Goal: Communication & Community: Answer question/provide support

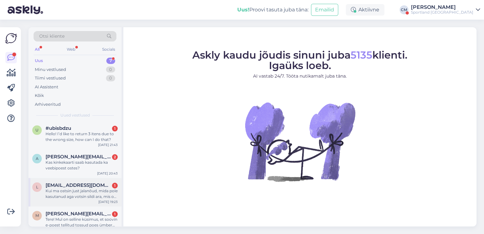
scroll to position [98, 0]
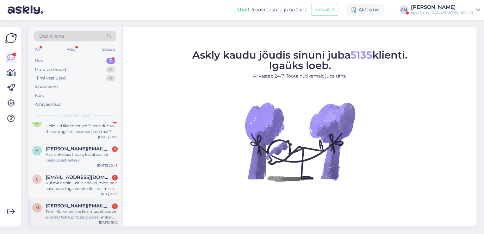
click at [52, 202] on div "m [PERSON_NAME][EMAIL_ADDRESS][DOMAIN_NAME] 1 Tere! Mul on selline küsimus, et …" at bounding box center [74, 212] width 93 height 28
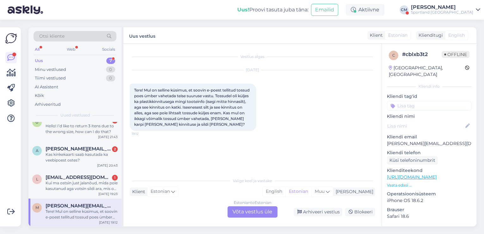
click at [248, 211] on div "Estonian to Estonian Võta vestlus üle" at bounding box center [253, 211] width 50 height 11
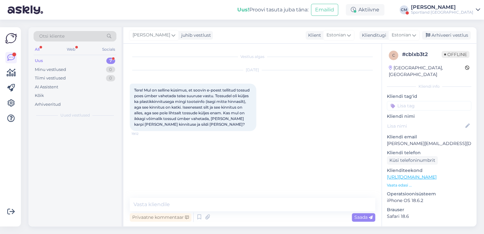
scroll to position [0, 0]
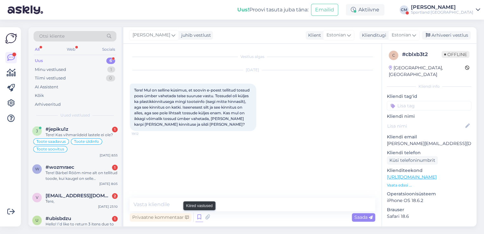
click at [199, 219] on icon at bounding box center [200, 216] width 8 height 9
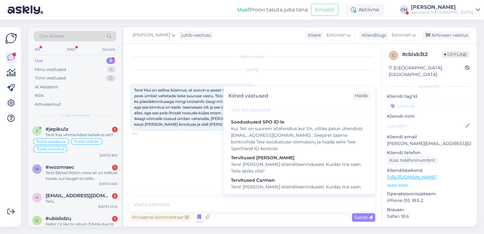
click at [286, 194] on div "Kiired vastused [PERSON_NAME] SPO ID-le Kui Teil on suurem allahindlus kui 5%, …" at bounding box center [299, 140] width 152 height 108
click at [282, 189] on div "Tere! [PERSON_NAME] klienditeenindusest Kuidas ma saan Teile abiks olla?" at bounding box center [299, 190] width 137 height 13
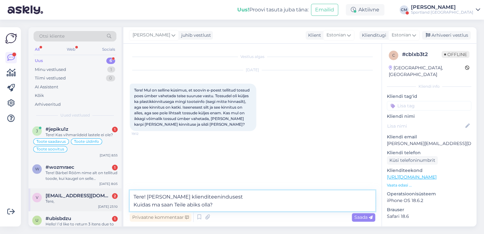
drag, startPoint x: 195, startPoint y: 211, endPoint x: 111, endPoint y: 208, distance: 83.3
click at [111, 208] on div "Otsi kliente All Web Socials Uus 6 Minu vestlused 1 Tiimi vestlused 0 AI Assist…" at bounding box center [252, 126] width 448 height 199
type textarea "Tere! [PERSON_NAME] klienditeenindusest"
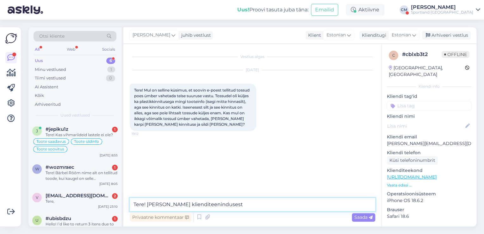
drag, startPoint x: 241, startPoint y: 201, endPoint x: 128, endPoint y: 204, distance: 113.0
click at [128, 204] on div "Vestlus algas Sep 15 2025 Tere! Mul on selline küsimus, et soovin e-poest telli…" at bounding box center [252, 135] width 258 height 183
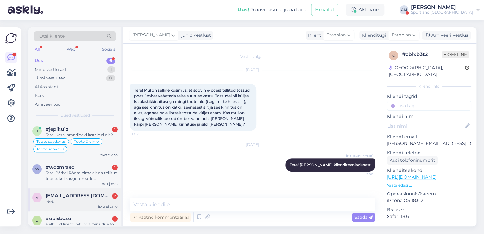
click at [90, 200] on div "Tere," at bounding box center [82, 201] width 72 height 6
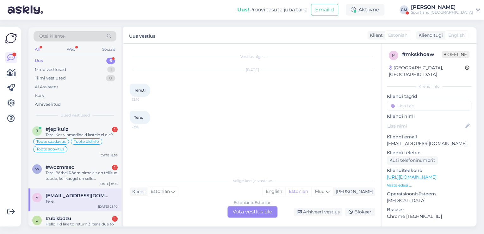
click at [253, 213] on div "Estonian to Estonian Võta vestlus üle" at bounding box center [253, 211] width 50 height 11
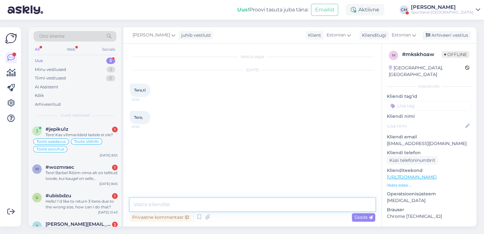
click at [215, 205] on textarea at bounding box center [253, 204] width 246 height 13
paste textarea "Tere! [PERSON_NAME] klienditeenindusest"
type textarea "Tere! [PERSON_NAME] klienditeenindusest"
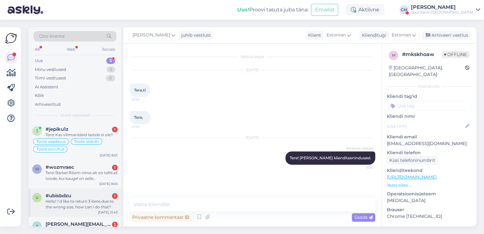
click at [100, 211] on div "Sep 15 21:43" at bounding box center [108, 212] width 20 height 5
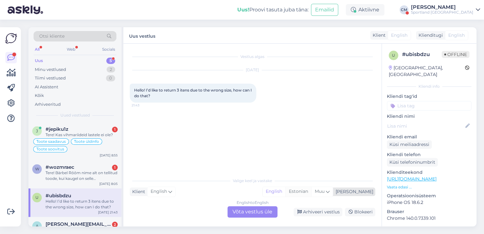
click at [311, 196] on div "Estonian" at bounding box center [298, 191] width 26 height 9
click at [253, 209] on div "English to Estonian Võta vestlus üle" at bounding box center [253, 211] width 50 height 11
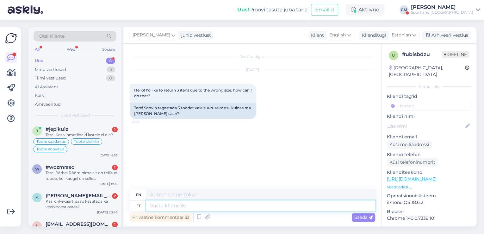
click at [208, 207] on textarea at bounding box center [260, 205] width 229 height 11
paste textarea "Tere! [PERSON_NAME] klienditeenindusest"
type textarea "Tere! [PERSON_NAME] klienditeenindusest"
type textarea "Hello! I'm [PERSON_NAME] from customer service"
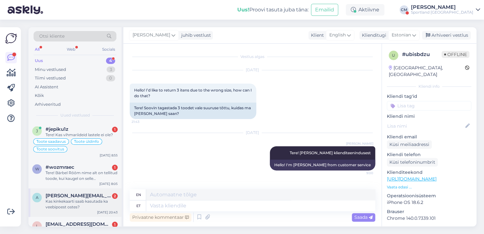
click at [86, 215] on div "a ann.valang.001@mail.ee 2 Kas kinkekaarti saab kasutada ka veebipoest ostes? S…" at bounding box center [74, 202] width 93 height 28
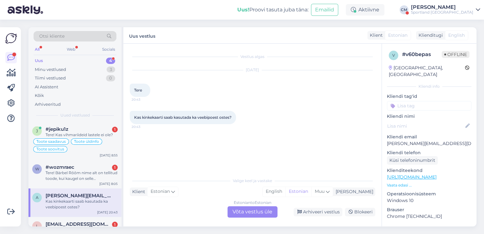
click at [265, 207] on div "Estonian to Estonian Võta vestlus üle" at bounding box center [253, 211] width 50 height 11
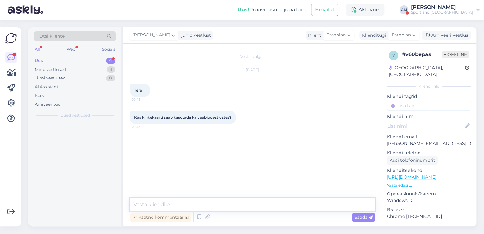
click at [248, 205] on textarea at bounding box center [253, 204] width 246 height 13
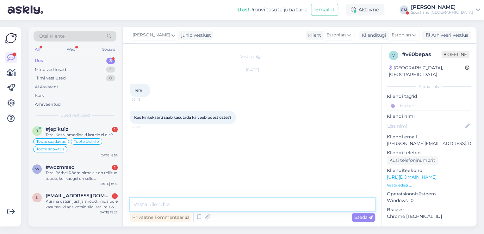
paste textarea "Tere! [PERSON_NAME] klienditeenindusest"
type textarea "Tere! [PERSON_NAME] klienditeenindusest"
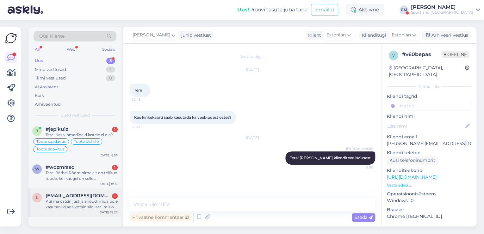
click at [109, 204] on div "Kui ma ostsin just jalanõud, mida pole kasutanud aga votsin sildi ara, mis on v…" at bounding box center [82, 203] width 72 height 11
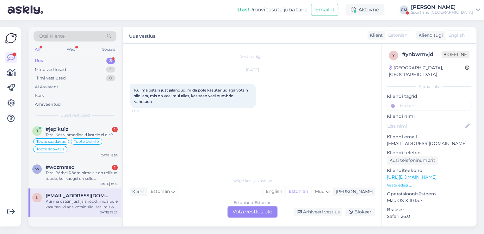
click at [264, 213] on div "Estonian to Estonian Võta vestlus üle" at bounding box center [253, 211] width 50 height 11
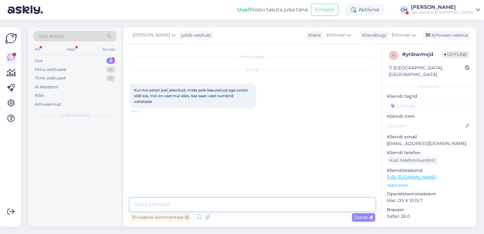
click at [252, 209] on textarea at bounding box center [253, 204] width 246 height 13
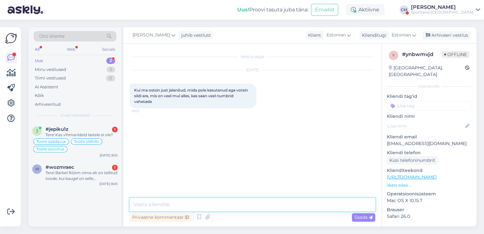
paste textarea "Tere! [PERSON_NAME] klienditeenindusest"
type textarea "Tere! [PERSON_NAME] klienditeenindusest"
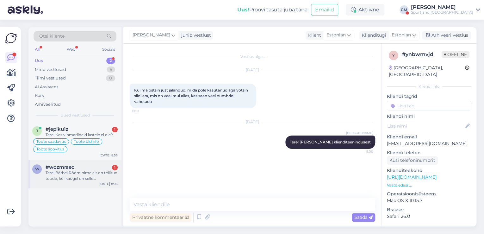
click at [97, 181] on div "w #wozmraec 1 Tere! Bärbel Rõõm nime alt on tellitud toode, kui kaugel on selle…" at bounding box center [74, 174] width 93 height 28
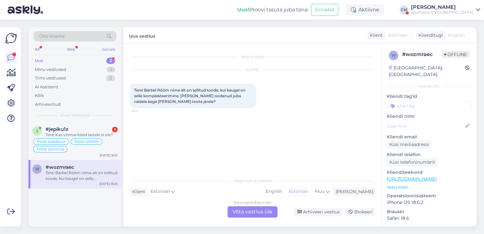
click at [230, 205] on div "Valige keel ja vastake Klient Estonian Mina English Estonian Muu Estonian to Es…" at bounding box center [253, 195] width 246 height 43
click at [229, 210] on div "Estonian to Estonian Võta vestlus üle" at bounding box center [253, 211] width 50 height 11
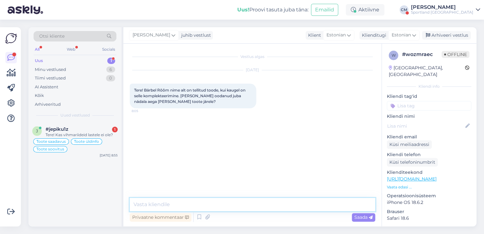
click at [224, 204] on textarea at bounding box center [253, 204] width 246 height 13
paste textarea "Tere! [PERSON_NAME] klienditeenindusest"
type textarea "Tere! [PERSON_NAME] klienditeenindusest"
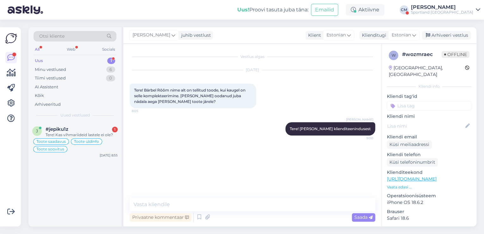
click at [111, 119] on div "Otsi kliente All Web Socials Uus 1 Minu vestlused 6 Tiimi vestlused 0 AI Assist…" at bounding box center [74, 74] width 93 height 95
click at [105, 130] on div "#jepiku1z 1" at bounding box center [82, 129] width 72 height 6
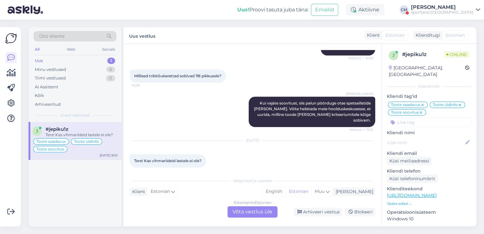
click at [273, 210] on div "Estonian to Estonian Võta vestlus üle" at bounding box center [253, 211] width 50 height 11
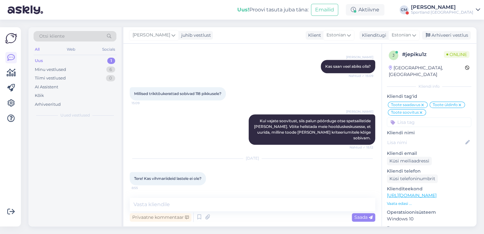
scroll to position [1408, 0]
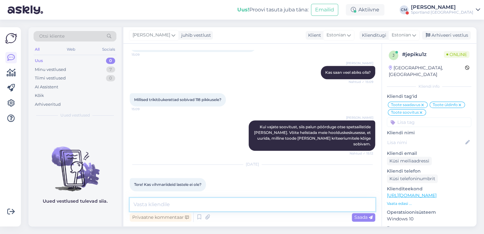
click at [268, 207] on textarea at bounding box center [253, 204] width 246 height 13
paste textarea "Tere! [PERSON_NAME] klienditeenindusest"
type textarea "Tere! [PERSON_NAME] klienditeenindusest"
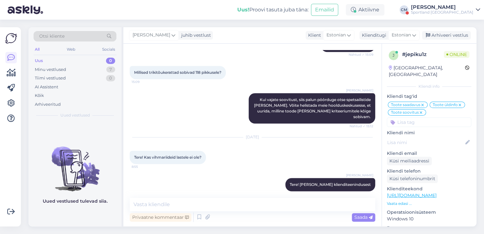
click at [457, 14] on div "Sportland [GEOGRAPHIC_DATA]" at bounding box center [442, 12] width 62 height 5
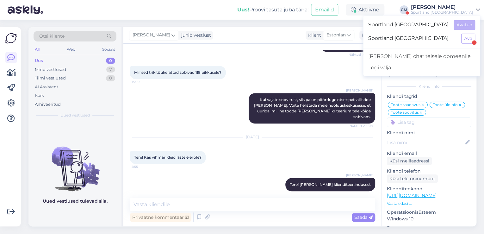
click at [463, 33] on div "Sportland [GEOGRAPHIC_DATA] Ava" at bounding box center [421, 39] width 117 height 14
click at [463, 37] on button "Ava" at bounding box center [468, 39] width 14 height 10
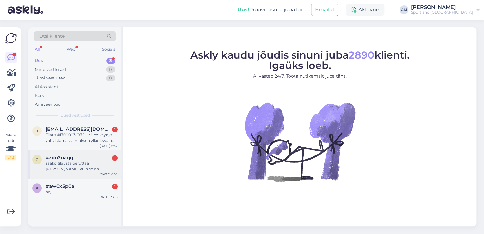
click at [89, 178] on div "z #zdn2uaqq 1 saako tilausta peruttaa ennen kuin se on lähetetty? Sep 16 0:10" at bounding box center [74, 164] width 93 height 28
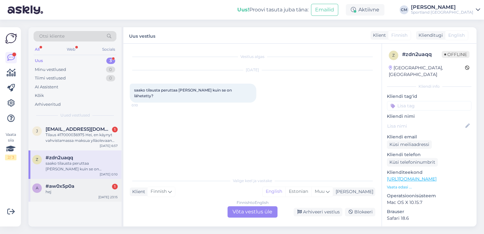
click at [89, 179] on div "a #aw0x5p0a 1 hej Sep 15 23:15" at bounding box center [74, 190] width 93 height 23
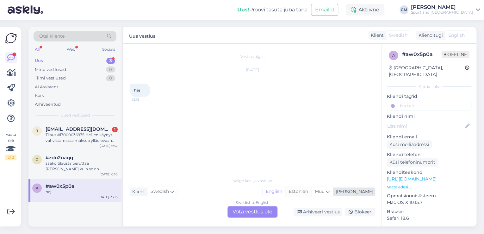
click at [311, 192] on div "Estonian" at bounding box center [298, 191] width 26 height 9
click at [256, 212] on div "Swedish to Estonian Võta vestlus üle" at bounding box center [253, 211] width 50 height 11
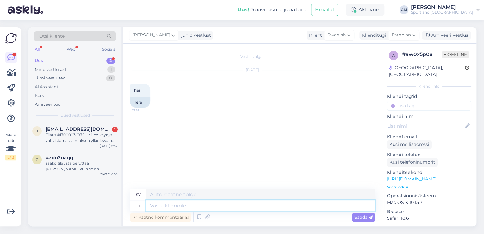
click at [210, 209] on textarea at bounding box center [260, 205] width 229 height 11
paste textarea "Tere! [PERSON_NAME] klienditeenindusest"
type textarea "Tere! [PERSON_NAME] klienditeenindusest"
type textarea "Hej! Jag heter Carmen och jobbar på kundtjänst."
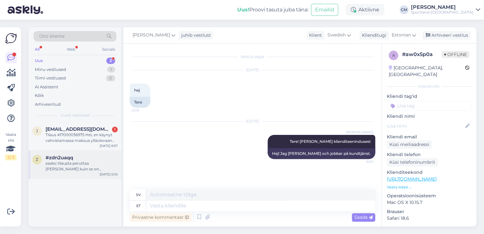
click at [85, 161] on div "saako tilausta peruttaa ennen kuin se on lähetetty?" at bounding box center [82, 165] width 72 height 11
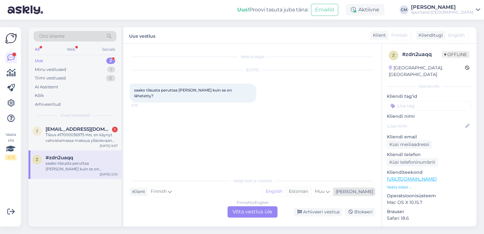
click at [311, 194] on div "Estonian" at bounding box center [298, 191] width 26 height 9
click at [260, 212] on div "Finnish to Estonian Võta vestlus üle" at bounding box center [253, 211] width 50 height 11
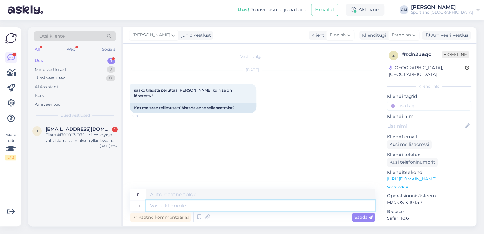
click at [225, 207] on textarea at bounding box center [260, 205] width 229 height 11
paste textarea "Tere! [PERSON_NAME] klienditeenindusest"
type textarea "Tere! [PERSON_NAME] klienditeenindusest"
type textarea "Hei! Olen Carmen asiakaspalvelusta."
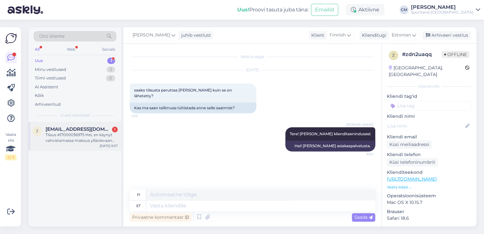
click at [119, 143] on div "j jerepeurasaari@gmail.com 1 Tilaus #17000036975 Hei, en käynyt vahvistamassa m…" at bounding box center [74, 136] width 93 height 28
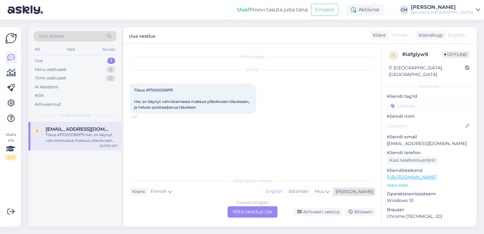
click at [311, 192] on div "Estonian" at bounding box center [298, 191] width 26 height 9
click at [258, 211] on div "Finnish to Estonian Võta vestlus üle" at bounding box center [253, 211] width 50 height 11
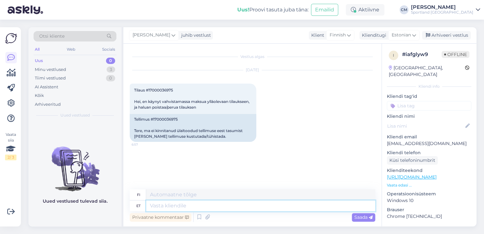
click at [218, 206] on textarea at bounding box center [260, 205] width 229 height 11
paste textarea "Tere! [PERSON_NAME] klienditeenindusest"
type textarea "Tere! [PERSON_NAME] klienditeenindusest"
type textarea "Hei! Olen Carmen asiakaspalvelusta."
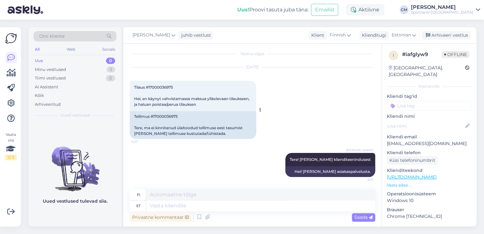
click at [161, 113] on div "Tellimus #17000036975 Tere, ma ei kinnitanud ülaltoodud tellimuse eest tasumist…" at bounding box center [193, 125] width 127 height 28
click at [162, 116] on div "Tellimus #17000036975 Tere, ma ei kinnitanud ülaltoodud tellimuse eest tasumist…" at bounding box center [193, 125] width 127 height 28
copy div "17000036975"
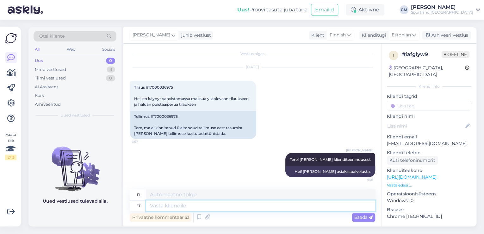
click at [210, 205] on textarea at bounding box center [260, 205] width 229 height 11
type textarea "Näen, et"
type textarea "Näen,"
type textarea "Näen, et se"
type textarea "Näen sen"
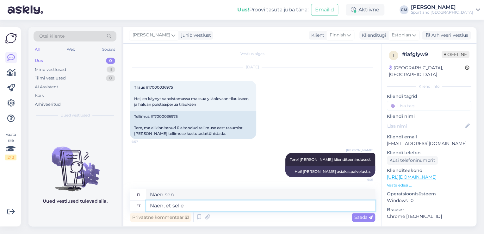
type textarea "Näen, et selle r"
type textarea "Näen, että tämä"
type textarea "Näen, et selle tellimuse"
type textarea "Näen, että tämä tilaus"
type textarea "Näen, et selle tellimuse ees"
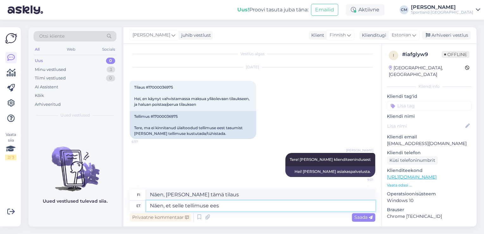
type textarea "Näen, että tämä tilaus on"
type textarea "Näen, et selle tellimuse eest ei"
type textarea "Näen sen tässä tilauksessa"
type textarea "Näen, et selle tellimuse eest ei o"
type textarea "Näen, että tästä tilauksesta ei ole maksua."
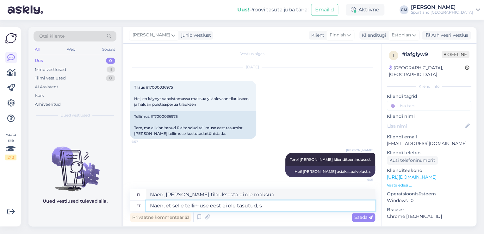
type textarea "Näen, et selle tellimuse eest ei ole tasutud, se"
type textarea "Näen, että tätä tilausta ei ole maksettu."
type textarea "Näen, et selle tellimuse eest ei ole tasutud, see on"
type textarea "Näen, että tätä tilausta ei ole maksettu"
type textarea "Näen, et selle tellimuse eest ei ole tasutud, see on p"
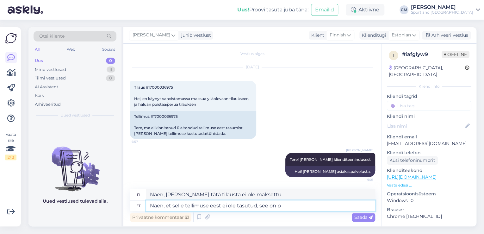
type textarea "Näen, että tätä tilausta ei ole maksettu, se on"
type textarea "Näen, et selle tellimuse eest ei ole tasutud, see on pooleli"
type textarea "Näen, että tätä tilausta ei ole maksettu, se on käsittelyssä."
type textarea "Näen, et selle tellimuse eest ei ole tasutud, see on pooleli jäetud."
type textarea "Näen, että tätä tilausta ei ole maksettu, se on jäänyt kesken."
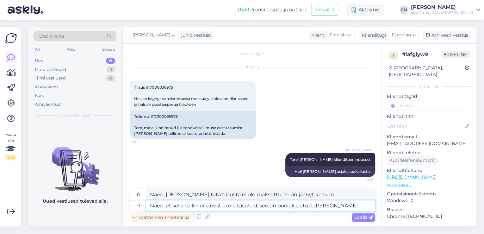
type textarea "Näen, et selle tellimuse eest ei ole tasutud, see on pooleli jäetud. Kui r"
type textarea "Näen, että tätä tilausta ei ole maksettu, se on odottamassa maksua. Jos"
type textarea "Näen, et selle tellimuse eest ei ole tasutud, see on pooleli jäetud. Kui raha l"
type textarea "Näen, että tätä tilausta ei ole maksettu, se on odottamassa maksua. Jos rahat"
type textarea "Näen, et selle tellimuse eest ei ole tasutud, see on pooleli jäetud. Kui raha l…"
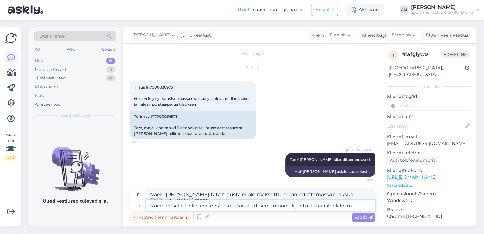
type textarea "Näen, että tätä tilausta ei ole maksettu, se on jäänyt kesken. Kun rahat menivät"
type textarea "Näen, et selle tellimuse eest ei ole tasutud, see on pooleli jäetud. Kui raha l…"
type textarea "Näen, että tätä tilausta ei ole maksettu, se on jäänyt kesken. Jos rahat ovat k…"
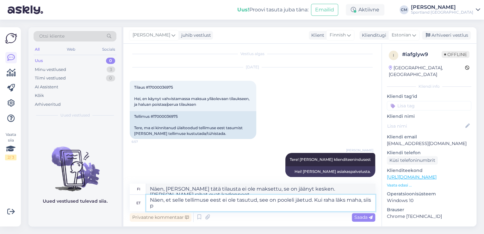
type textarea "Näen, et selle tellimuse eest ei ole tasutud, see on pooleli jäetud. Kui raha l…"
type textarea "Näen, että tätä tilausta ei ole maksettu, se on jäänyt kesken. Jos rahat ovat k…"
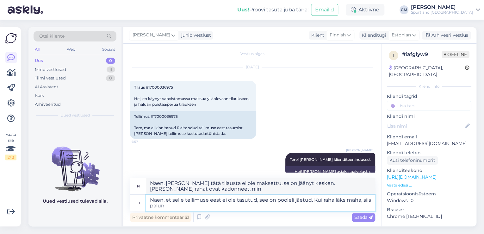
type textarea "Näen, et selle tellimuse eest ei ole tasutud, see on pooleli jäetud. Kui raha l…"
type textarea "Näen, että tätä tilausta ei ole maksettu, se on jäänyt kesken. Jos rahat ovat k…"
type textarea "Näen, et selle tellimuse eest ei ole tasutud, see on pooleli jäetud. Kui raha l…"
type textarea "Näen, että tätä tilausta ei ole maksettu, se on jäänyt kesken. Jos rahat ovat k…"
type textarea "Näen, et selle tellimuse eest ei ole tasutud, see on pooleli jäetud. Kui raha l…"
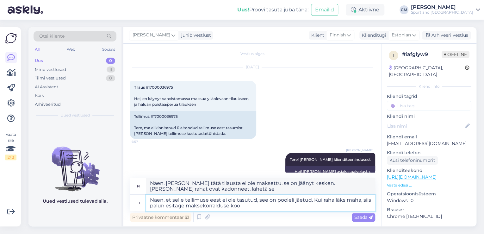
type textarea "Huomaan, että tätä tilausta ei ole maksettu, se on jäänyt kesken. Jos rahat ova…"
type textarea "Näen, et selle tellimuse eest ei ole tasutud, see on pooleli jäetud. Kui raha l…"
type textarea "Huomaan, että tätä tilausta ei ole maksettu, se on jäänyt kesken. Jos rahat kat…"
type textarea "Näen, et selle tellimuse eest ei ole tasutud, see on pooleli jäetud. Kui raha l…"
type textarea "Huomaan, että tätä tilausta ei ole maksettu, se on jäänyt kesken. Jos rahat kat…"
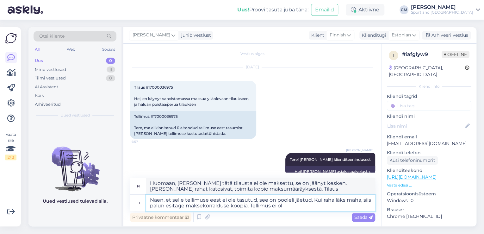
type textarea "Näen, et selle tellimuse eest ei ole tasutud, see on pooleli jäetud. Kui raha l…"
type textarea "Näen, että tätä tilausta ei ole maksettu, se on jäänyt kesken. Jos rahat katosi…"
type textarea "Näen, et selle tellimuse eest ei ole tasutud, see on pooleli jäetud. Kui raha l…"
type textarea "Näen, että tätä tilausta ei ole maksettu, se on jäänyt kesken. Jos rahat katosi…"
type textarea "Näen, et selle tellimuse eest ei ole tasutud, see on pooleli jäetud. Kui raha l…"
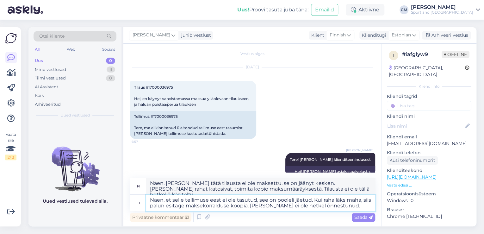
type textarea "Näen, että tätä tilausta ei ole maksettu, se on jäänyt kesken. Jos rahat katosi…"
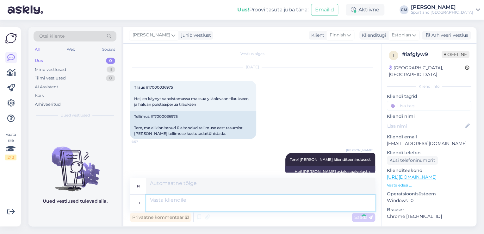
scroll to position [64, 0]
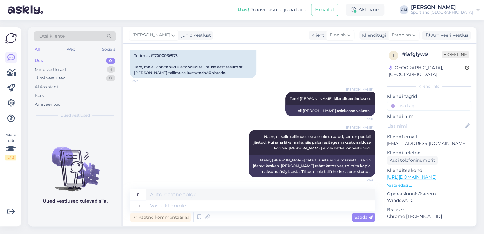
click at [443, 46] on div "i # iafglyw9 Offline Finland, Oulu Kliendi info Kliendi tag'id Kliendi nimi Kli…" at bounding box center [429, 177] width 95 height 267
click at [440, 35] on div "Arhiveeri vestlus" at bounding box center [446, 35] width 49 height 9
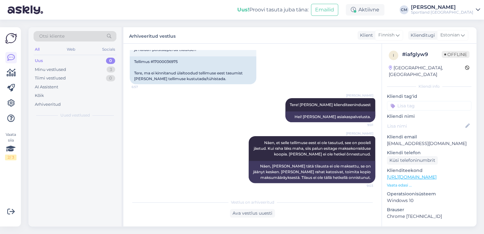
scroll to position [57, 0]
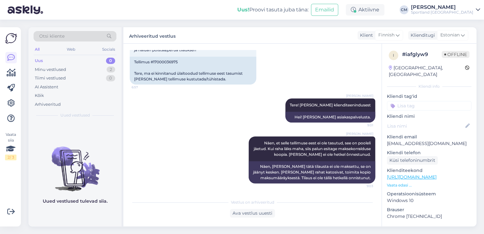
click at [431, 101] on input at bounding box center [429, 105] width 84 height 9
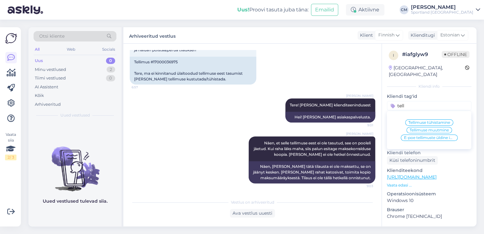
type input "tell"
click at [429, 121] on span "Tellimuse tühistamine" at bounding box center [430, 123] width 42 height 4
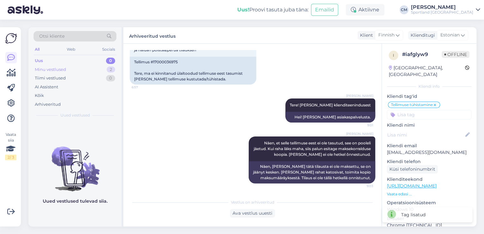
click at [92, 69] on div "Minu vestlused 2" at bounding box center [75, 69] width 83 height 9
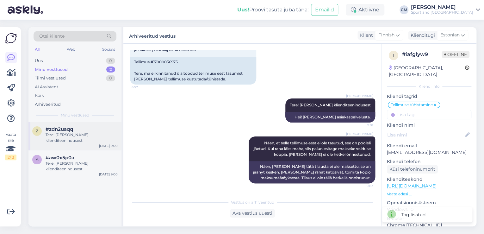
click at [77, 141] on div "Tere! [PERSON_NAME] klienditeenindusest" at bounding box center [82, 137] width 72 height 11
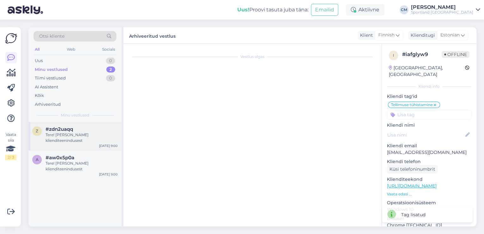
scroll to position [0, 0]
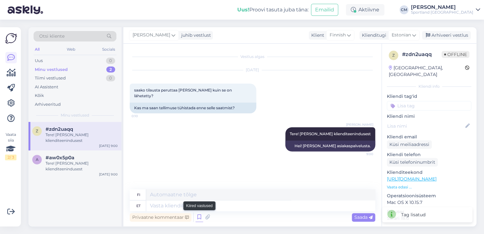
click at [199, 214] on icon at bounding box center [200, 216] width 8 height 9
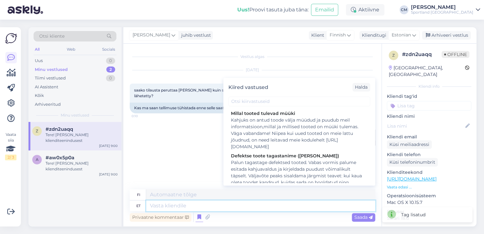
click at [199, 209] on textarea at bounding box center [260, 205] width 229 height 11
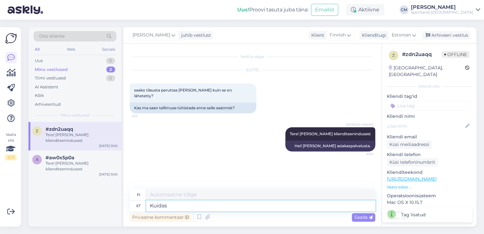
type textarea "Kuidas o"
type textarea "Miten"
type textarea "Kuidas on te"
type textarea "Mitä kuuluu?"
type textarea "Kuidas on teie tellimuse n"
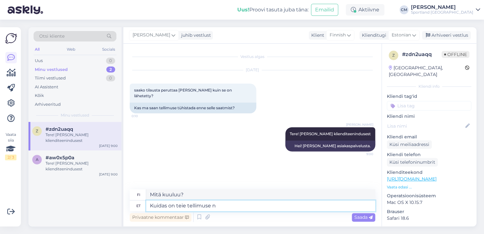
type textarea "Miten tilauksesi on?"
type textarea "Kuidas on teie tellimuse number?"
type textarea "Mikä on tilausnumerosi?"
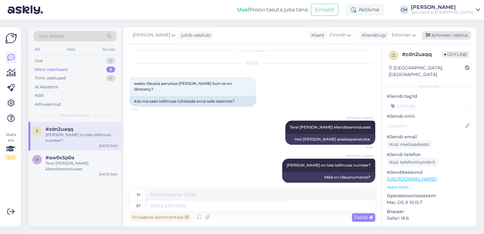
click at [441, 35] on div "Arhiveeri vestlus" at bounding box center [446, 35] width 49 height 9
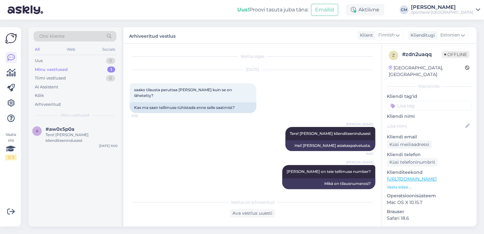
click at [430, 101] on input at bounding box center [429, 105] width 84 height 9
type input "tüh"
click at [430, 121] on span "Tellimuse tühistamine" at bounding box center [430, 123] width 42 height 4
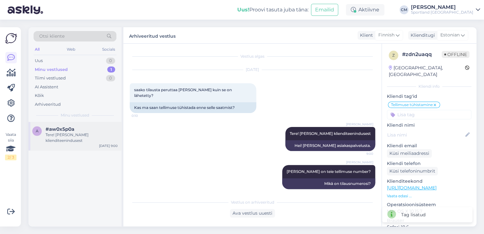
click at [75, 133] on div "Tere! [PERSON_NAME] klienditeenindusest" at bounding box center [82, 137] width 72 height 11
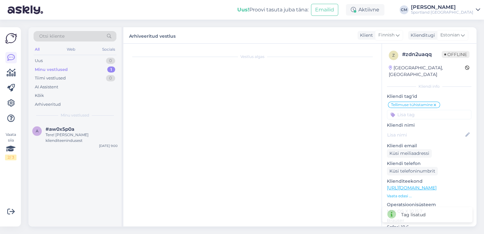
scroll to position [0, 0]
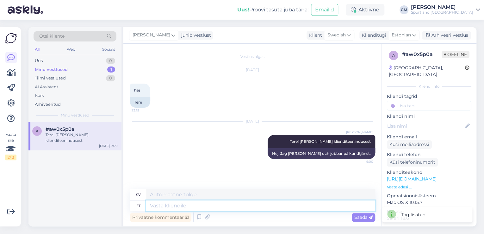
click at [182, 207] on textarea at bounding box center [260, 205] width 229 height 11
type textarea "Kuidas"
type textarea "Hur"
type textarea "Kuidas saan aid"
type textarea "Hur kan jag"
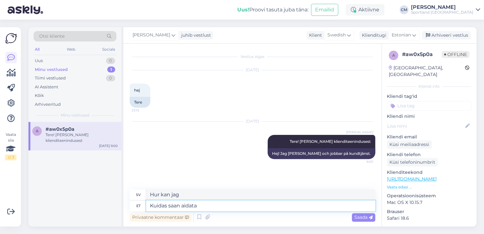
type textarea "Kuidas saan aidata?"
type textarea "Hur kan jag hjälpa till?"
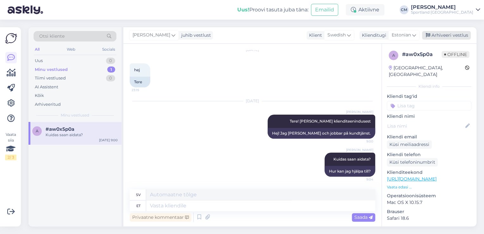
click at [444, 36] on div "Arhiveeri vestlus" at bounding box center [446, 35] width 49 height 9
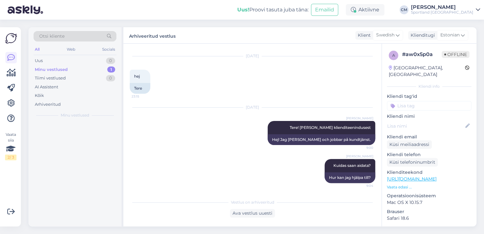
scroll to position [14, 0]
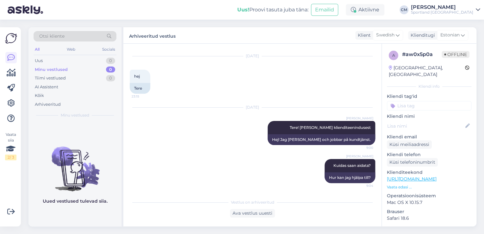
click at [435, 101] on input at bounding box center [429, 105] width 84 height 9
type input "ch"
click at [428, 121] on span "Chat ilma sõnumita" at bounding box center [429, 123] width 38 height 4
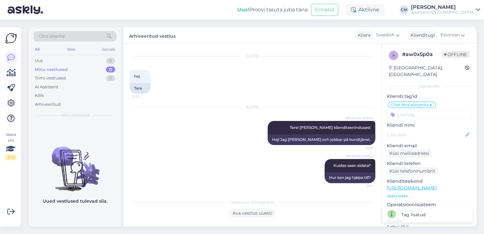
click at [443, 9] on div "[PERSON_NAME]" at bounding box center [442, 7] width 62 height 5
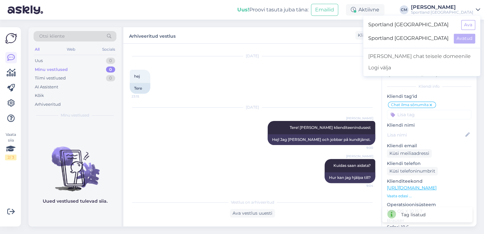
click at [477, 31] on div "Sportland Estonia Ava" at bounding box center [421, 25] width 117 height 14
click at [471, 27] on button "Ava" at bounding box center [468, 25] width 14 height 10
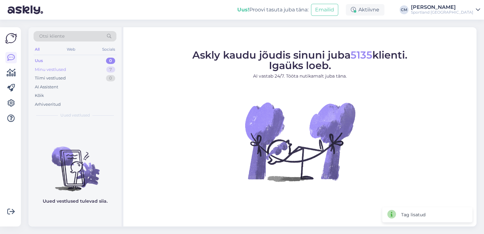
click at [106, 71] on div "Minu vestlused 7" at bounding box center [75, 69] width 83 height 9
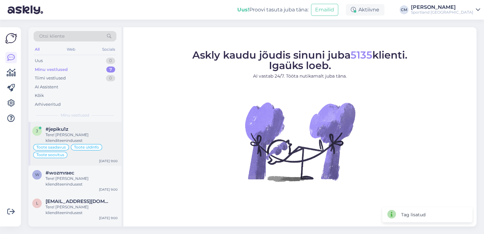
click at [84, 149] on div "Toote üldinfo" at bounding box center [86, 147] width 31 height 6
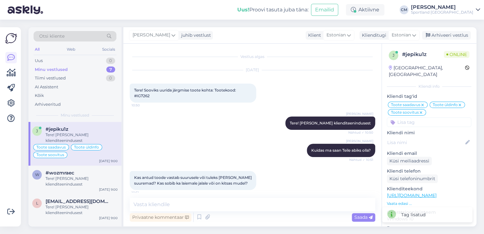
scroll to position [1435, 0]
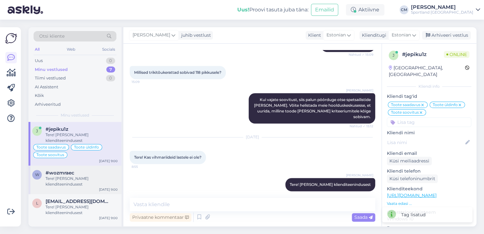
click at [73, 176] on div "Tere! [PERSON_NAME] klienditeenindusest" at bounding box center [82, 181] width 72 height 11
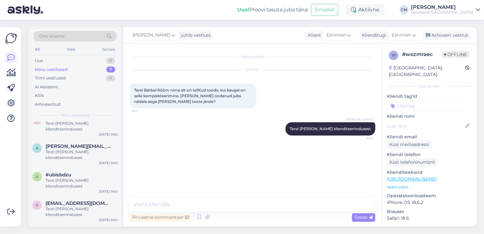
scroll to position [59, 0]
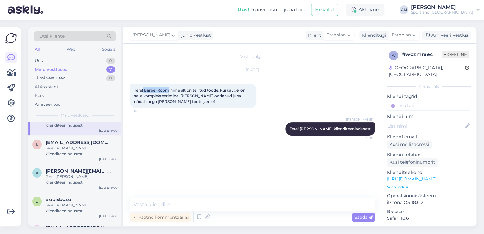
drag, startPoint x: 143, startPoint y: 88, endPoint x: 169, endPoint y: 89, distance: 25.3
click at [169, 89] on span "Tere! Bärbel Rõõm nime alt on tellitud toode, kui kaugel on selle komplekteerim…" at bounding box center [190, 96] width 112 height 16
copy span "Bärbel Rõõm"
click at [208, 147] on div "Vestlus algas Sep 16 2025 Tere! Bärbel Rõõm nime alt on tellitud toode, kui kau…" at bounding box center [255, 121] width 251 height 142
click at [62, 160] on div "l lukasjaager@gmail.com Tere! Olen Carmen klienditeenindusest Sep 16 9:00" at bounding box center [74, 149] width 93 height 28
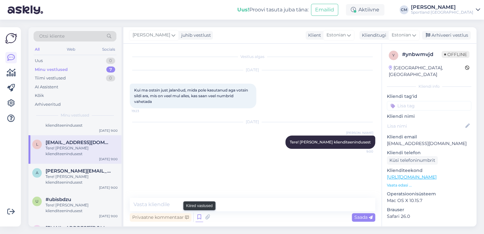
click at [201, 217] on icon at bounding box center [200, 216] width 8 height 9
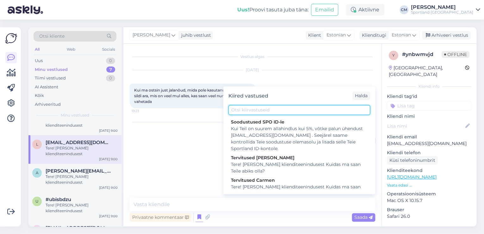
click at [252, 110] on input "text" at bounding box center [299, 110] width 142 height 10
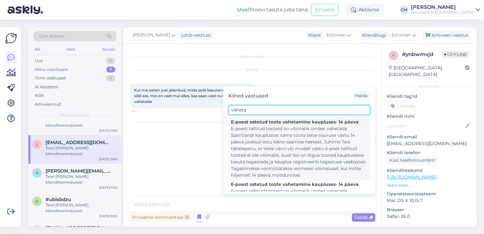
type input "vaheta"
click at [269, 140] on div "E-poest tellitud tooteid on võimalik ümber vahetada Sportlandi kauplustes sama …" at bounding box center [299, 151] width 137 height 53
type textarea "E-poest tellitud tooteid on võimalik ümber vahetada Sportlandi kauplustes sama …"
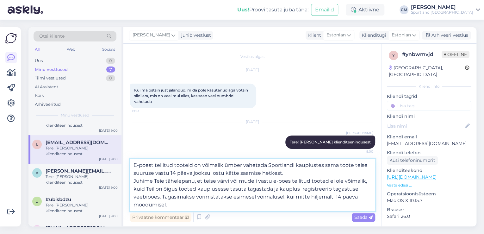
click at [230, 199] on textarea "E-poest tellitud tooteid on võimalik ümber vahetada Sportlandi kauplustes sama …" at bounding box center [253, 185] width 246 height 53
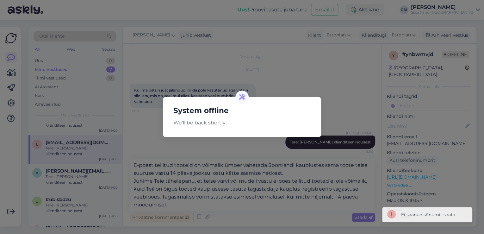
click at [269, 154] on div "System offline We'll be back shortly" at bounding box center [242, 117] width 484 height 234
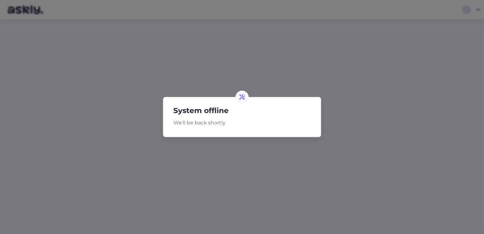
click at [256, 91] on div "System offline We'll be back shortly" at bounding box center [242, 117] width 484 height 234
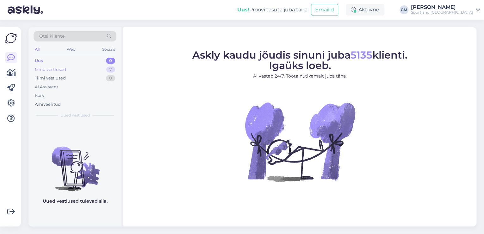
click at [108, 67] on div "7" at bounding box center [110, 69] width 9 height 6
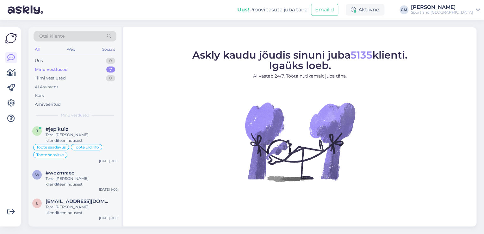
click at [92, 138] on div "Tere! [PERSON_NAME] klienditeenindusest" at bounding box center [82, 137] width 72 height 11
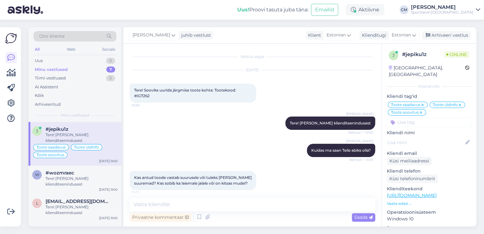
scroll to position [1435, 0]
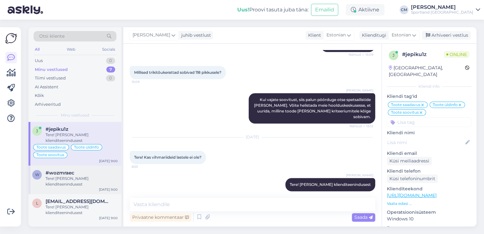
click at [81, 172] on div "#wozmraec" at bounding box center [82, 173] width 72 height 6
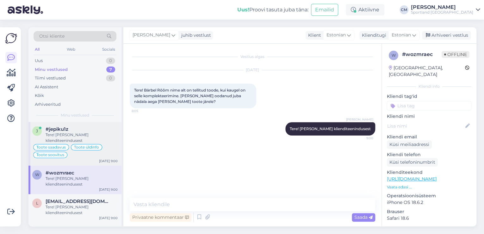
click at [100, 143] on div "Toote saadavus Toote üldinfo Toote soovitus" at bounding box center [74, 150] width 85 height 15
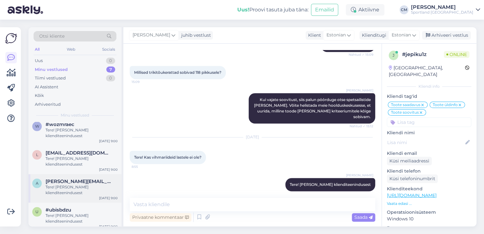
scroll to position [51, 0]
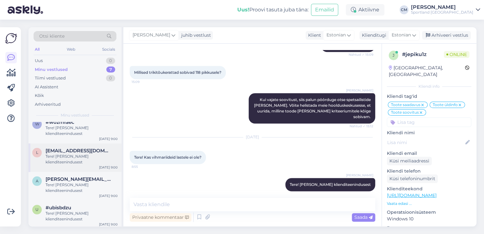
click at [91, 162] on div "Tere! [PERSON_NAME] klienditeenindusest" at bounding box center [82, 158] width 72 height 11
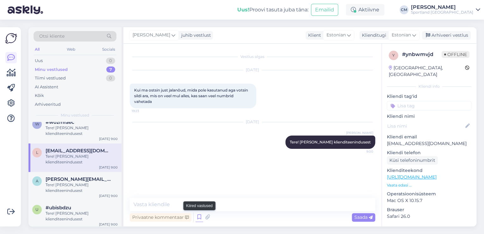
click at [196, 218] on icon at bounding box center [200, 216] width 8 height 9
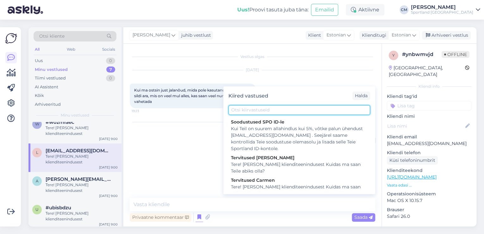
click at [273, 112] on input "text" at bounding box center [299, 110] width 142 height 10
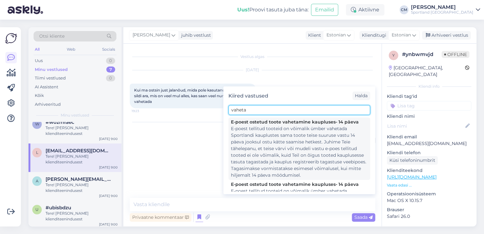
type input "vaheta"
click at [268, 134] on div "E-poest tellitud tooteid on võimalik ümber vahetada Sportlandi kauplustes sama …" at bounding box center [299, 151] width 137 height 53
type textarea "E-poest tellitud tooteid on võimalik ümber vahetada Sportlandi kauplustes sama …"
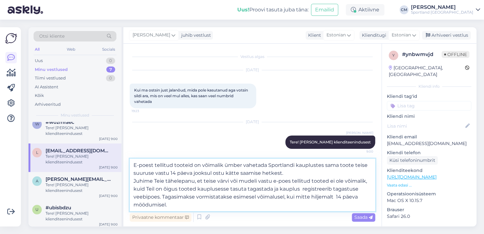
click at [239, 173] on textarea "E-poest tellitud tooteid on võimalik ümber vahetada Sportlandi kauplustes sama …" at bounding box center [253, 185] width 246 height 53
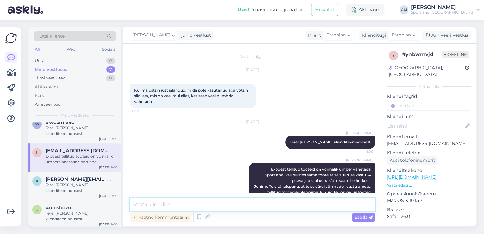
scroll to position [30, 0]
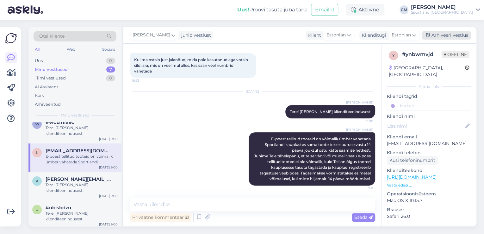
click at [456, 31] on div "Arhiveeri vestlus" at bounding box center [446, 35] width 49 height 9
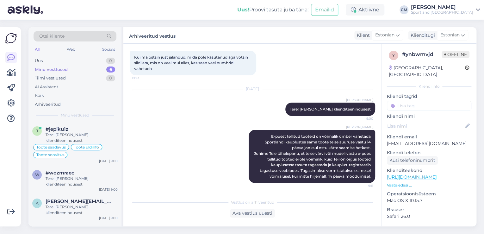
click at [435, 101] on input at bounding box center [429, 105] width 84 height 9
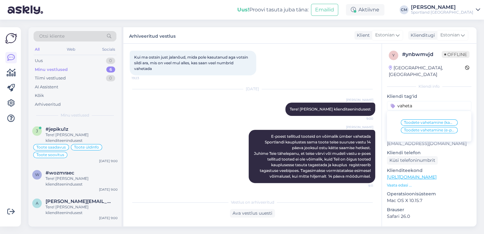
type input "vaheta"
click at [436, 128] on span "Toodete vahetamine (e-pood)" at bounding box center [429, 130] width 51 height 4
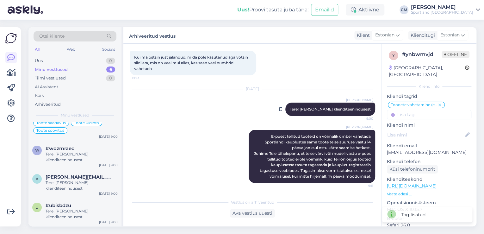
scroll to position [0, 0]
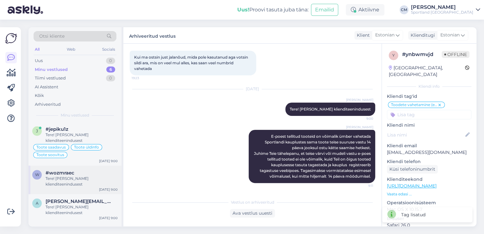
click at [57, 179] on div "Tere! [PERSON_NAME] klienditeenindusest" at bounding box center [82, 181] width 72 height 11
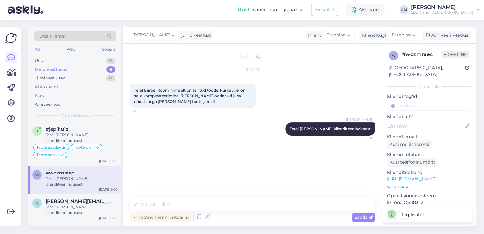
scroll to position [25, 0]
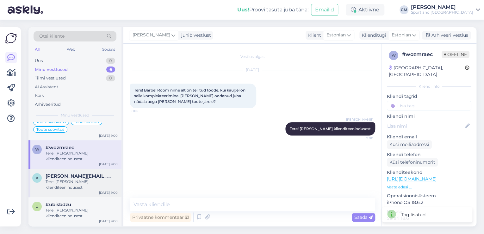
click at [78, 184] on div "Tere! [PERSON_NAME] klienditeenindusest" at bounding box center [82, 184] width 72 height 11
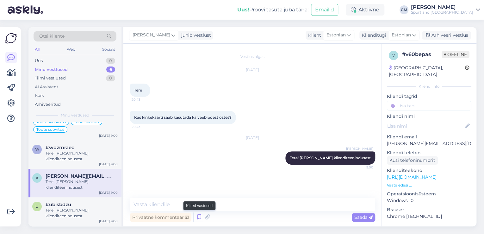
click at [198, 213] on icon at bounding box center [200, 216] width 8 height 9
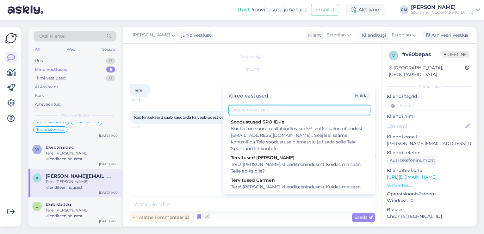
click at [266, 111] on input "text" at bounding box center [299, 110] width 142 height 10
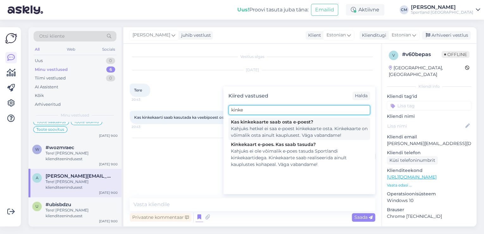
type input "kinke"
click at [270, 127] on div "Kahjuks hetkel ei saa e-poest kinkekaarte osta. Kinkekaarte on võimalik osta ai…" at bounding box center [299, 131] width 137 height 13
type textarea "Kahjuks hetkel ei saa e-poest kinkekaarte osta. Kinkekaarte on võimalik osta ai…"
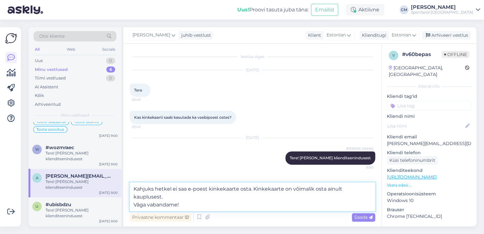
click at [235, 202] on textarea "Kahjuks hetkel ei saa e-poest kinkekaarte osta. Kinkekaarte on võimalik osta ai…" at bounding box center [253, 196] width 246 height 29
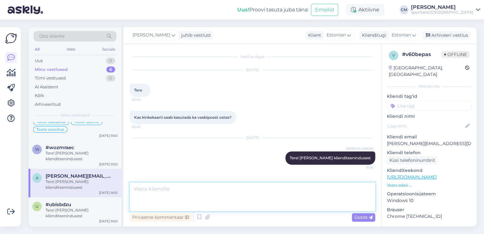
scroll to position [18, 0]
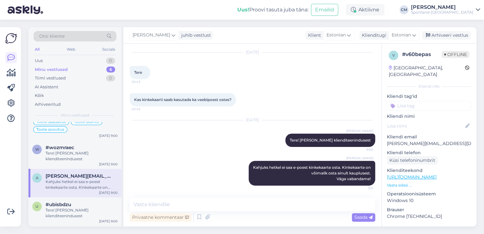
click at [438, 42] on div "[PERSON_NAME] juhib vestlust Klient [DEMOGRAPHIC_DATA] Klienditugi [DEMOGRAPHIC…" at bounding box center [299, 35] width 353 height 16
click at [441, 41] on div "[PERSON_NAME] juhib vestlust Klient [DEMOGRAPHIC_DATA] Klienditugi [DEMOGRAPHIC…" at bounding box center [299, 35] width 353 height 16
click at [446, 38] on div "Arhiveeri vestlus" at bounding box center [446, 35] width 49 height 9
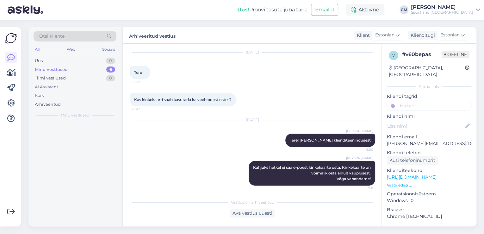
scroll to position [20, 0]
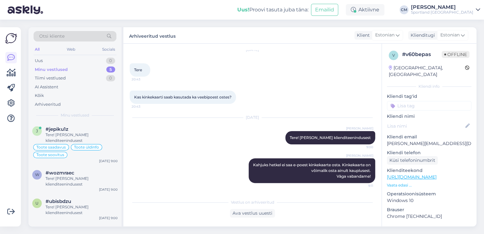
click at [434, 101] on input at bounding box center [429, 105] width 84 height 9
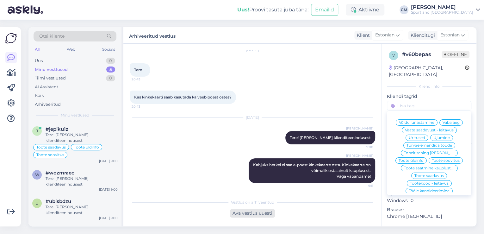
click at [256, 209] on div "Ava vestlus uuesti" at bounding box center [252, 213] width 45 height 9
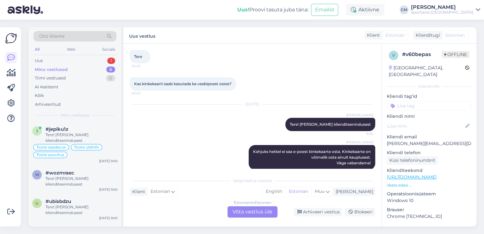
click at [269, 209] on div "Estonian to Estonian Võta vestlus üle" at bounding box center [253, 211] width 50 height 11
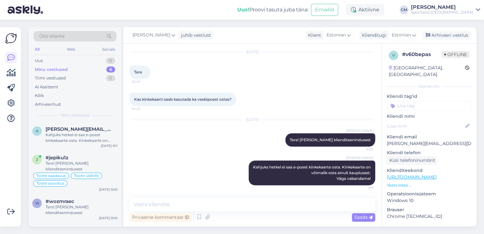
scroll to position [18, 0]
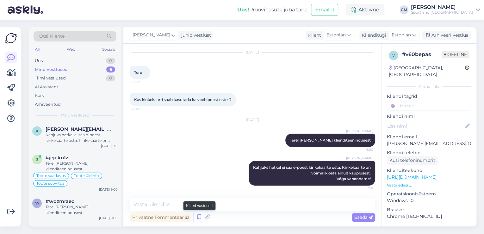
click at [200, 216] on icon at bounding box center [200, 216] width 8 height 9
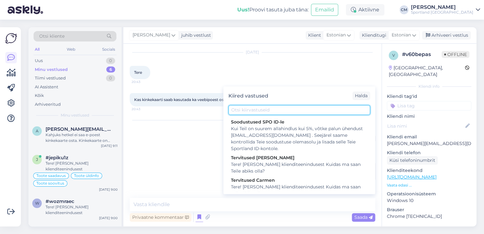
click at [278, 108] on input "text" at bounding box center [299, 110] width 142 height 10
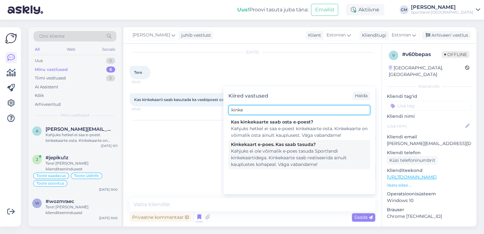
type input "kinke"
click at [291, 156] on div "Kahjuks ei ole võimalik e-poes tasuda Sportlandi kinkekaartidega. Kinkekaarte s…" at bounding box center [299, 158] width 137 height 20
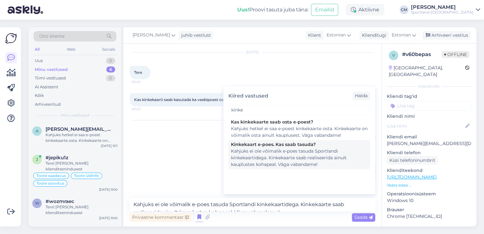
scroll to position [25, 0]
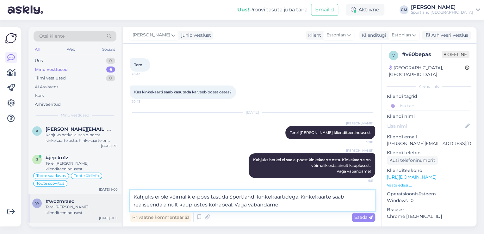
drag, startPoint x: 154, startPoint y: 196, endPoint x: 122, endPoint y: 197, distance: 32.6
click at [122, 197] on div "Otsi kliente All Web Socials Uus 0 Minu vestlused 6 Tiimi vestlused 0 AI Assist…" at bounding box center [252, 126] width 448 height 199
drag, startPoint x: 265, startPoint y: 203, endPoint x: 236, endPoint y: 201, distance: 28.6
click at [236, 201] on textarea "Samuti ei ole võimalik e-poes tasuda Sportlandi kinkekaartidega. Kinkekaarte sa…" at bounding box center [253, 200] width 246 height 21
type textarea "Samuti ei ole võimalik e-poes tasuda Sportlandi kinkekaartidega. Kinkekaarte sa…"
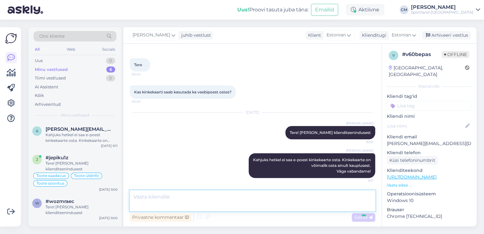
scroll to position [56, 0]
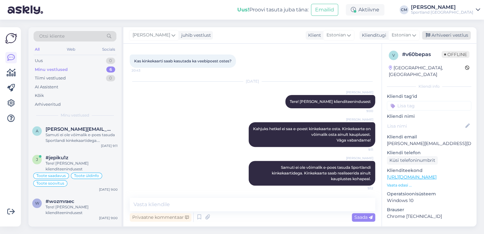
click at [437, 36] on div "Arhiveeri vestlus" at bounding box center [446, 35] width 49 height 9
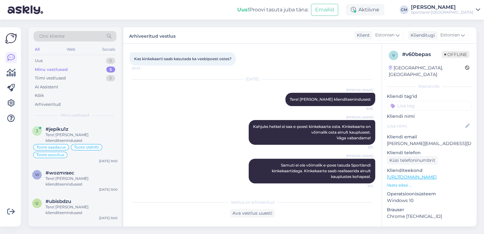
click at [415, 113] on p "Kliendi nimi" at bounding box center [429, 116] width 84 height 7
click at [417, 103] on input at bounding box center [429, 105] width 84 height 9
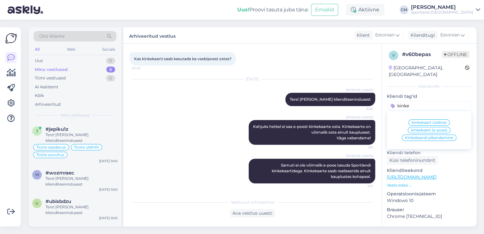
type input "kinke"
click at [416, 128] on span "kinkekaart (e-poes)" at bounding box center [429, 130] width 36 height 4
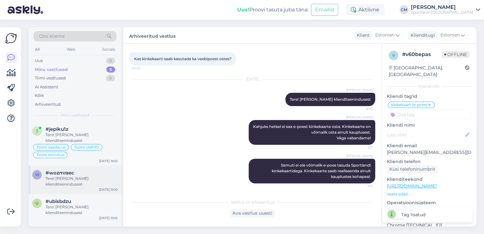
click at [88, 181] on div "Tere! [PERSON_NAME] klienditeenindusest" at bounding box center [82, 181] width 72 height 11
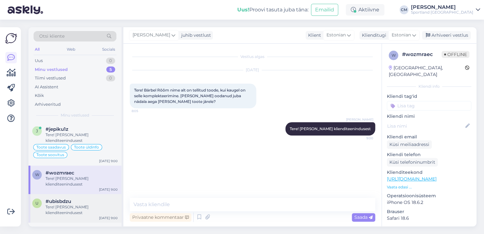
click at [78, 200] on div "#ubisbdzu" at bounding box center [82, 201] width 72 height 6
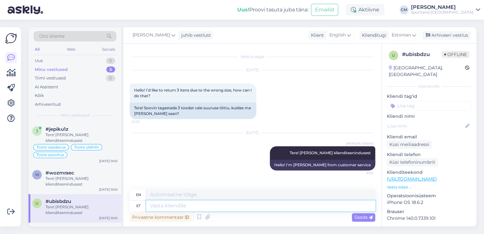
click at [189, 209] on textarea at bounding box center [260, 205] width 229 height 11
type textarea "Tasuta s"
type textarea "Free"
type textarea "Tasuta saate t"
type textarea "Free program"
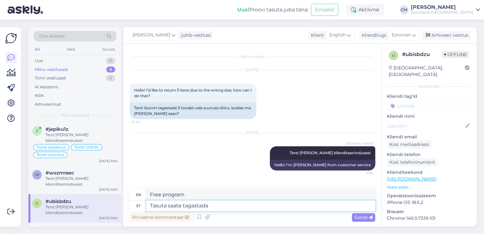
type textarea "Tasuta saate tagastada t"
type textarea "You can return it for free."
type textarea "Tasuta saate tagastada tooted o"
type textarea "You can return products for free."
type textarea "Tasuta saate tagastada tooted otse"
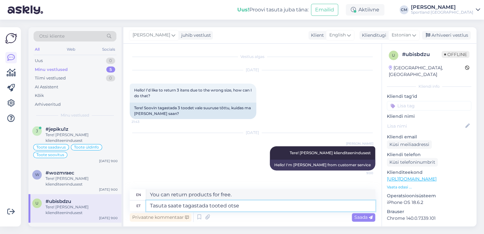
type textarea "You can return products directly for free."
type textarea "Tasuta saate tagastada tooted otse Sportland kau"
type textarea "You can return products directly to Sportland for free."
type textarea "Tasuta saate tagastada tooted otse Sportland kauplusesse."
type textarea "You can return products directly to the Sportland store free of charge."
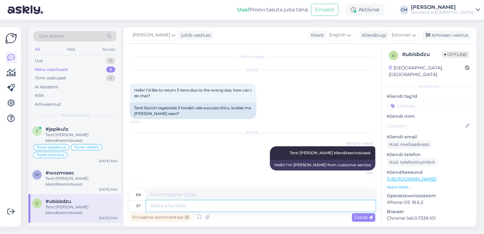
scroll to position [37, 0]
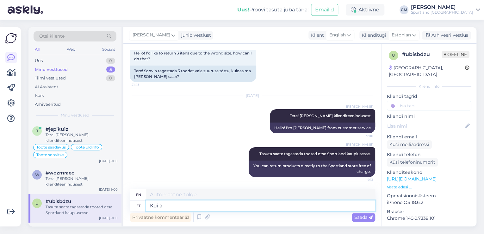
type textarea "Kui ai"
type textarea "If"
type textarea "Kui ainult si"
type textarea "If only"
type textarea "Kui ainult siis, k"
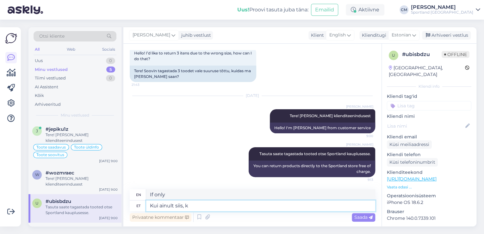
type textarea "If only,"
type textarea "Kui ainult siis, kui s"
type textarea "If only if"
type textarea "Kui ainult siis, kui see o"
type textarea "If only if it"
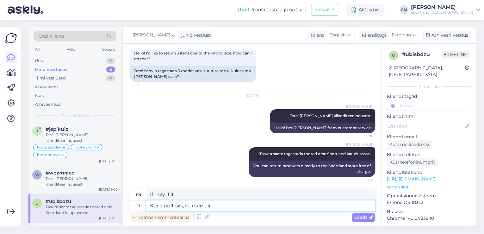
type textarea "Kui ainult siis, kui see oli e"
type textarea "If only it was"
type textarea "Kui ainult siis, kui see oli e-[PERSON_NAME]"
type textarea "If only it was an online store"
type textarea "Kui ainult siis, kui see oli e-[PERSON_NAME] ost."
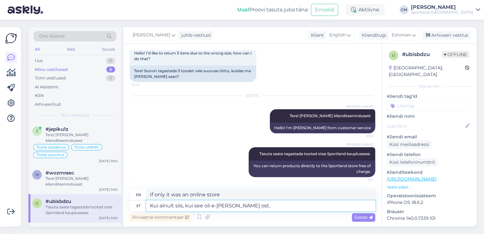
type textarea "If only it was an online store purchase."
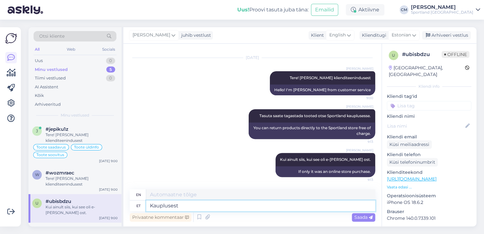
type textarea "Kauplusest o"
type textarea "From the store"
type textarea "Kauplusest otsetu t"
type textarea "Direct from the store"
type textarea "Kauplusest otsetu tooteid t"
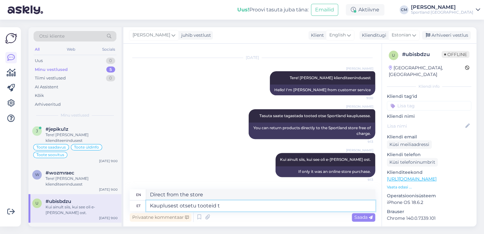
type textarea "Products directly from the store"
type textarea "Kauplusest otsetu tooteid te t"
type textarea "You can buy products directly from the store."
type textarea "Kauplusest otsetu tooteid te tagastada ei"
type textarea "You can return products directly from the store."
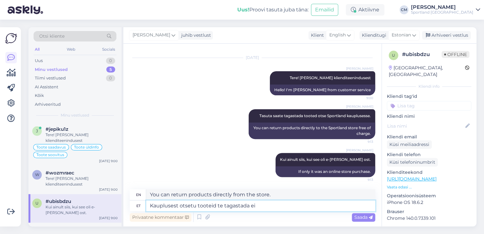
type textarea "Kauplusest otsetu tooteid te tagastada ei s"
type textarea "You cannot return products purchased directly from the store."
type textarea "Kauplusest otsetu tooteid te tagastada ei saa, ainult"
type textarea "You cannot return products directly from the store, only"
type textarea "Kauplusest otsetu tooteid te tagastada ei saa, ainult ümber va"
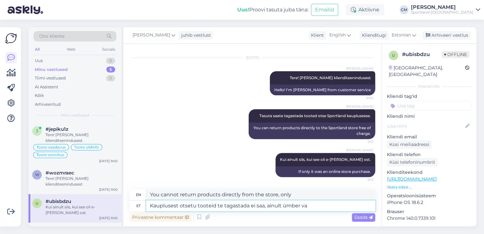
type textarea "You cannot return products directly from the store, only returned ones."
type textarea "Kauplusest otsetu tooteid te tagastada ei saa, ainult ümber vahetada"
type textarea "You cannot return products purchased directly from the store, only exchange the…"
type textarea "Kauplusest otsetu tooteid te tagastada ei saa, ainult ümber vahetada 14"
type textarea "You cannot return products purchased directly from the store, only exchange the…"
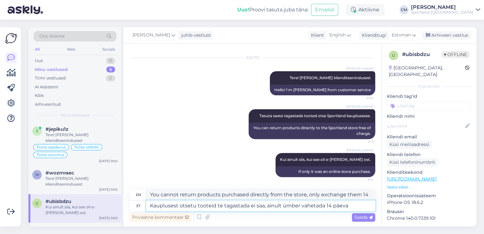
type textarea "Kauplusest otsetu tooteid te tagastada ei saa, ainult ümber vahetada 14 päeva j"
type textarea "You cannot return products purchased directly from the store, only exchange the…"
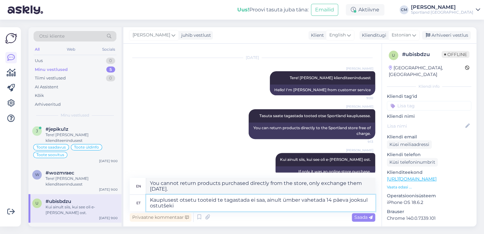
type textarea "Kauplusest otsetu tooteid te tagastada ei saa, ainult ümber vahetada 14 päeva j…"
type textarea "You cannot return products purchased directly from the store, only exchange the…"
type textarea "Kauplusest otsetu tooteid te tagastada ei saa, ainult ümber vahetada 14 päeva j…"
type textarea "You cannot return products purchased directly from the store, only exchange the…"
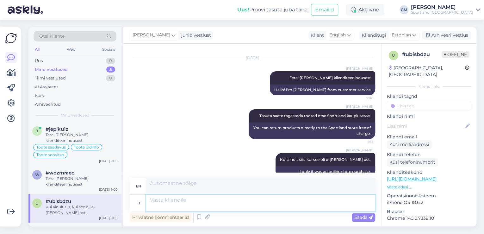
scroll to position [130, 0]
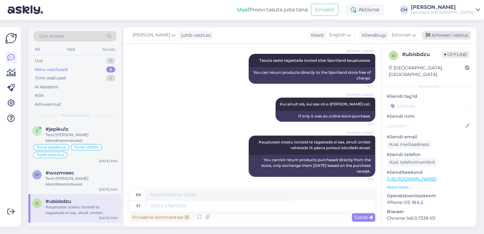
click at [435, 34] on div "Arhiveeri vestlus" at bounding box center [446, 35] width 49 height 9
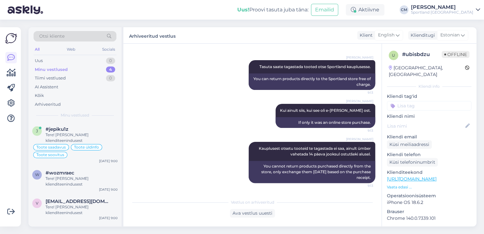
click at [436, 103] on input at bounding box center [429, 105] width 84 height 9
type input "tagasta"
click at [439, 121] on span "Tagastamine (kauplus)" at bounding box center [429, 123] width 43 height 4
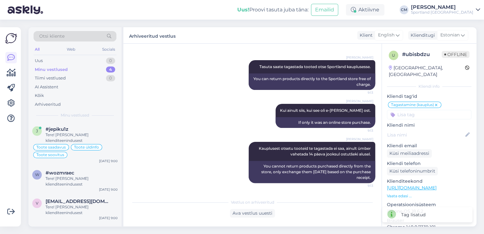
click at [423, 110] on input at bounding box center [429, 114] width 84 height 9
type input "tagasta"
click at [430, 137] on span "Tagastamine (e-pood)" at bounding box center [429, 139] width 42 height 4
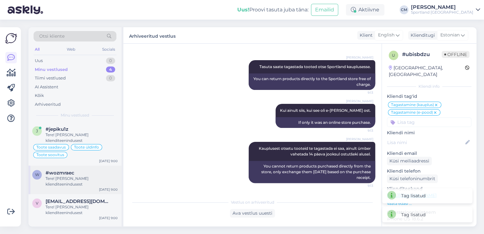
click at [73, 176] on div "Tere! [PERSON_NAME] klienditeenindusest" at bounding box center [82, 181] width 72 height 11
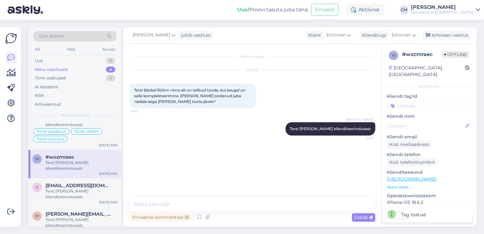
scroll to position [24, 0]
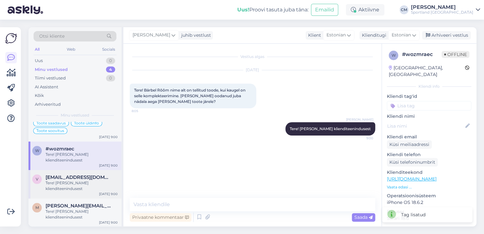
click at [73, 180] on div "Tere! [PERSON_NAME] klienditeenindusest" at bounding box center [82, 185] width 72 height 11
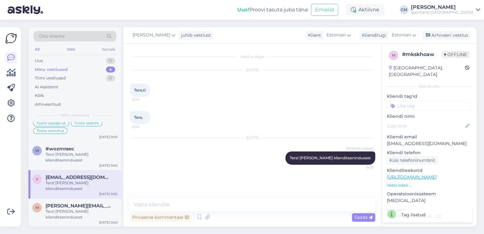
click at [283, 215] on div "Privaatne kommentaar Saada" at bounding box center [253, 217] width 246 height 12
click at [273, 206] on textarea at bounding box center [253, 204] width 246 height 13
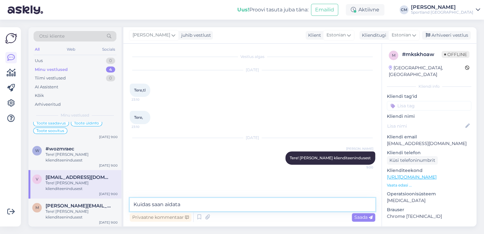
type textarea "Kuidas saan aidata?"
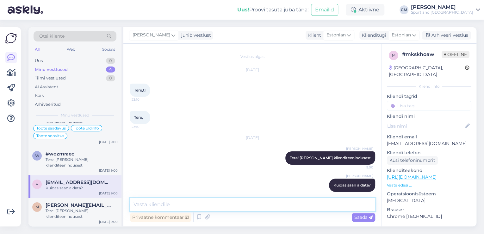
scroll to position [18, 0]
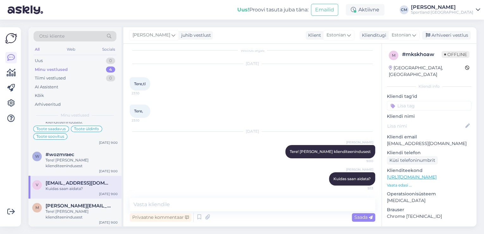
click at [448, 29] on div "[PERSON_NAME] juhib vestlust Klient [DEMOGRAPHIC_DATA] Klienditugi [DEMOGRAPHIC…" at bounding box center [299, 35] width 353 height 16
click at [447, 33] on div "Arhiveeri vestlus" at bounding box center [446, 35] width 49 height 9
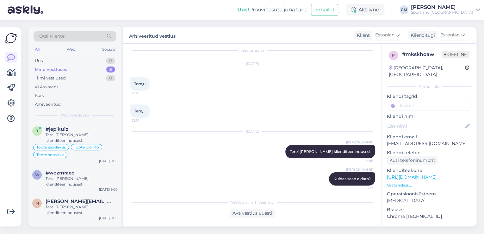
click at [436, 94] on div "Kliendi tag'id Võidu lunastamine Vaba aeg Vaata saadavust - leitavus Üritused U…" at bounding box center [429, 101] width 84 height 17
click at [448, 101] on input at bounding box center [429, 105] width 84 height 9
type input "ch"
click at [422, 121] on span "chat ilma sõnumita" at bounding box center [429, 123] width 37 height 4
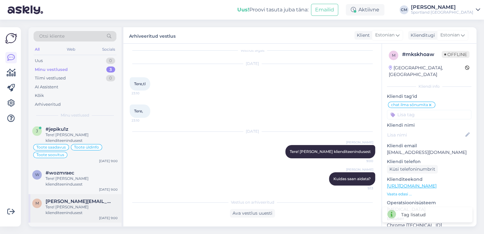
click at [85, 195] on div "m [PERSON_NAME][EMAIL_ADDRESS][DOMAIN_NAME] Tere! [PERSON_NAME] klienditeenindu…" at bounding box center [74, 208] width 93 height 28
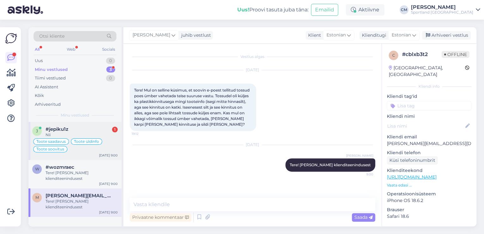
click at [103, 131] on div "#jepiku1z 1" at bounding box center [82, 129] width 72 height 6
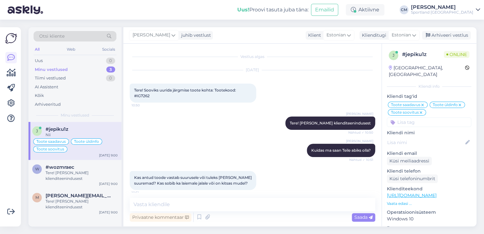
scroll to position [1463, 0]
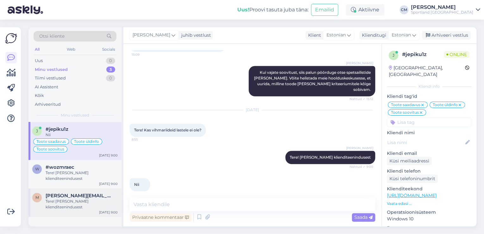
click at [80, 201] on div "Tere! [PERSON_NAME] klienditeenindusest" at bounding box center [82, 203] width 72 height 11
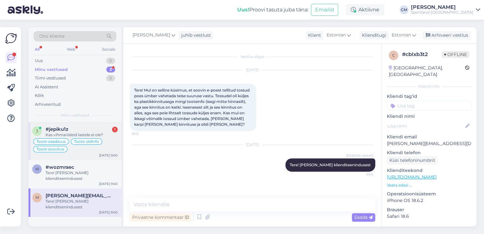
click at [67, 129] on span "#jepiku1z" at bounding box center [57, 129] width 23 height 6
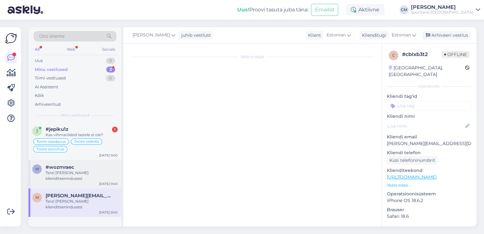
scroll to position [1490, 0]
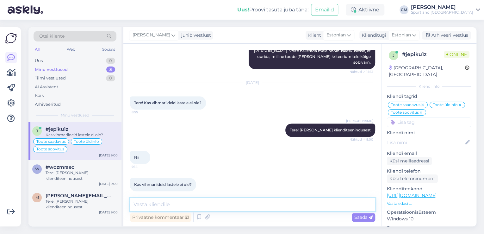
click at [171, 203] on textarea at bounding box center [253, 204] width 246 height 13
type textarea "Laste vihmajoped leiate meie kodulehelt lisades otsingusse "Vihmajope"."
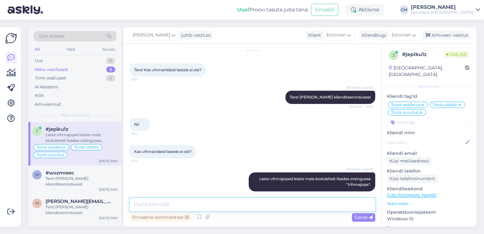
paste textarea "[URL][DOMAIN_NAME]"
type textarea "[URL][DOMAIN_NAME]"
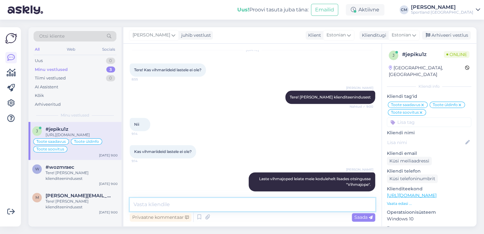
scroll to position [1561, 0]
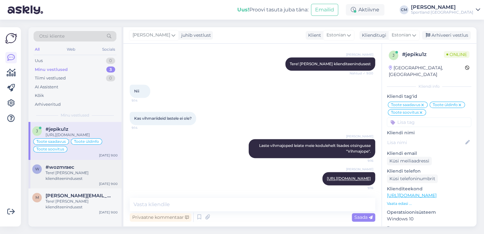
click at [61, 170] on span "#wozmraec" at bounding box center [60, 167] width 29 height 6
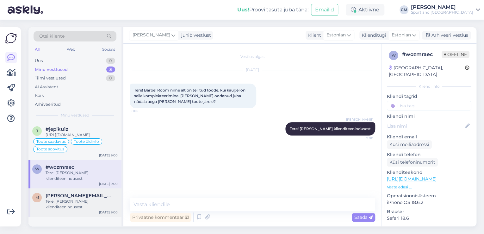
click at [66, 206] on div "Tere! [PERSON_NAME] klienditeenindusest" at bounding box center [82, 203] width 72 height 11
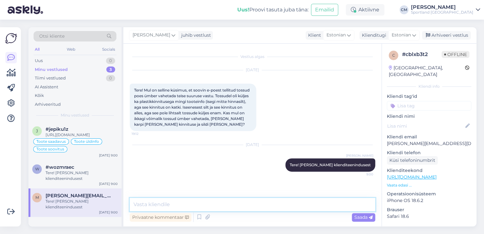
click at [180, 203] on textarea at bounding box center [253, 204] width 246 height 13
type textarea "P"
type textarea "T"
click at [198, 217] on icon at bounding box center [200, 216] width 8 height 9
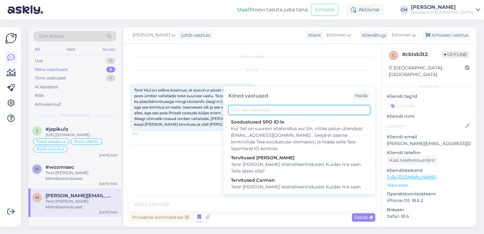
click at [260, 111] on input "text" at bounding box center [299, 110] width 142 height 10
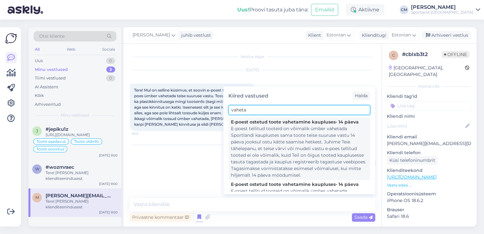
type input "vaheta"
click at [260, 125] on div "E-poest tellitud tooteid on võimalik ümber vahetada Sportlandi kauplustes sama …" at bounding box center [299, 151] width 137 height 53
type textarea "E-poest tellitud tooteid on võimalik ümber vahetada Sportlandi kauplustes sama …"
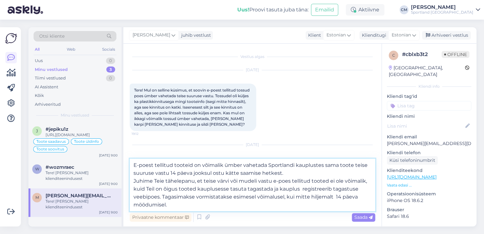
click at [195, 206] on textarea "E-poest tellitud tooteid on võimalik ümber vahetada Sportlandi kauplustes sama …" at bounding box center [253, 185] width 246 height 53
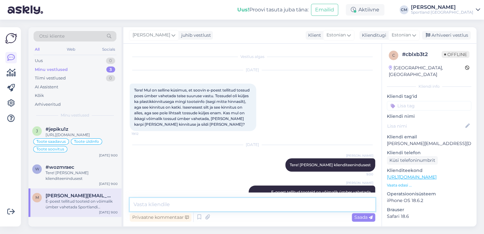
scroll to position [53, 0]
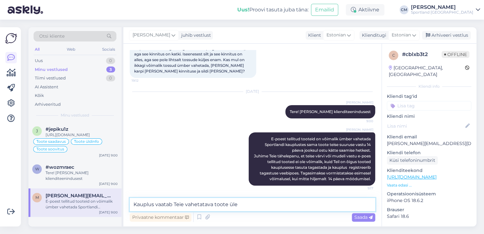
type textarea "Kauplus vaatab Teie vahetatava toote üle."
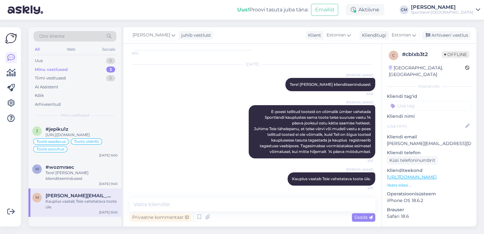
click at [439, 30] on div "[PERSON_NAME] juhib vestlust Klient [DEMOGRAPHIC_DATA] Klienditugi [DEMOGRAPHIC…" at bounding box center [299, 35] width 353 height 16
click at [439, 31] on div "Arhiveeri vestlus" at bounding box center [446, 35] width 49 height 9
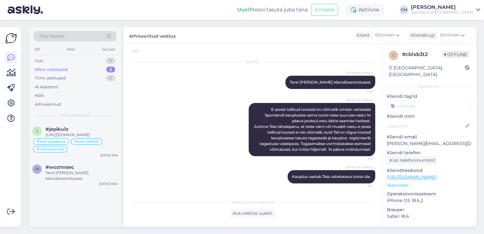
click at [432, 101] on input at bounding box center [429, 105] width 84 height 9
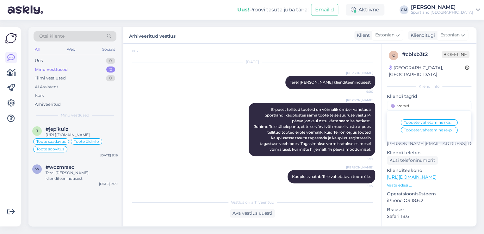
type input "vahet"
click at [437, 128] on span "Toodete vahetamine (e-pood)" at bounding box center [429, 130] width 51 height 4
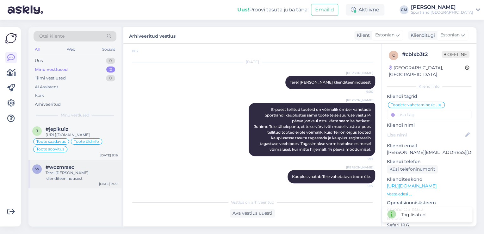
click at [66, 170] on span "#wozmraec" at bounding box center [60, 167] width 29 height 6
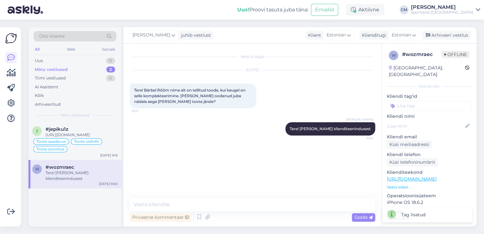
scroll to position [0, 0]
click at [235, 205] on textarea at bounding box center [253, 204] width 246 height 13
click at [258, 207] on textarea at bounding box center [253, 204] width 246 height 13
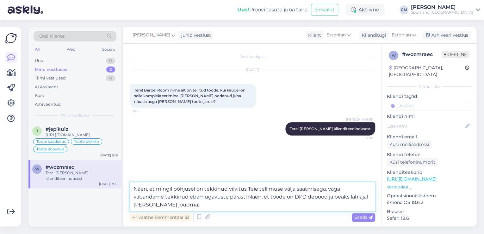
paste textarea "05607125135217"
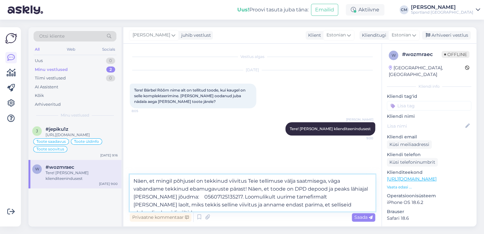
click at [309, 205] on textarea "Näen, et mingil põhjusel on tekkinud viivitus Teie tellimuse välja saatmisega, …" at bounding box center [253, 192] width 246 height 37
type textarea "Näen, et mingil põhjusel on tekkinud viivitus Teie tellimuse välja saatmisega, …"
click at [347, 207] on textarea "Näen, et mingil põhjusel on tekkinud viivitus Teie tellimuse välja saatmisega, …" at bounding box center [253, 192] width 246 height 37
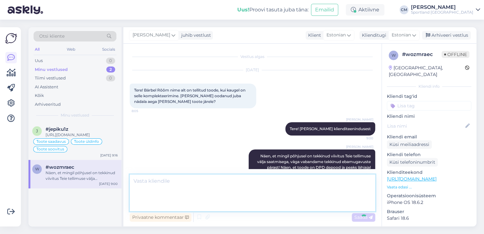
scroll to position [11, 0]
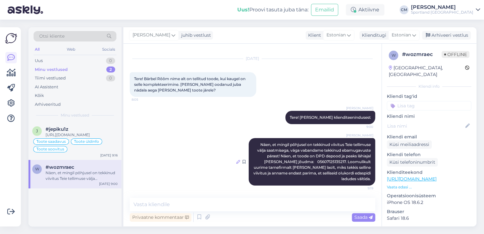
click at [236, 161] on icon at bounding box center [238, 162] width 4 height 4
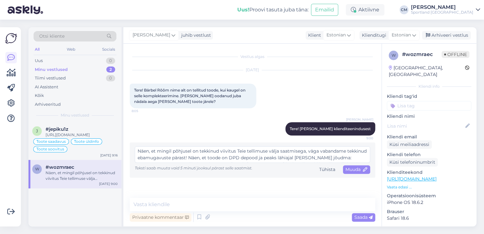
click at [280, 158] on textarea "Näen, et mingil põhjusel on tekkinud viivitus Teie tellimuse välja saatmisega, …" at bounding box center [252, 154] width 235 height 16
type textarea "Näen, et mingil põhjusel on tekkinud viivitus Teie tellimuse välja saatmisega, …"
click at [359, 168] on span "Muuda" at bounding box center [357, 169] width 22 height 6
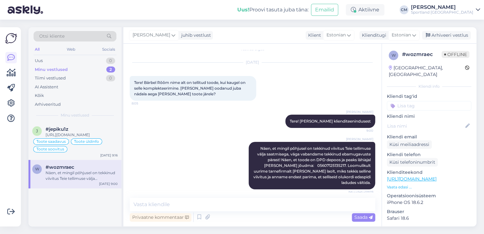
scroll to position [11, 0]
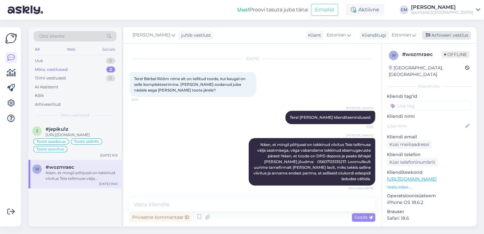
click at [441, 35] on div "Arhiveeri vestlus" at bounding box center [446, 35] width 49 height 9
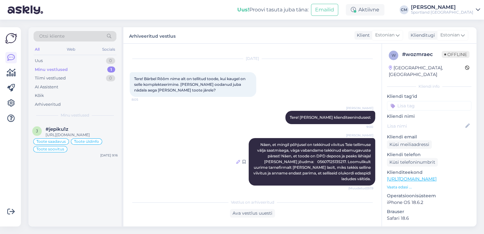
click at [236, 161] on icon at bounding box center [238, 162] width 4 height 4
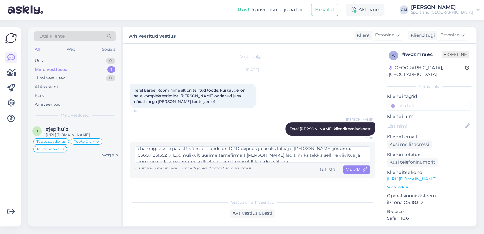
scroll to position [13, 0]
click at [300, 157] on textarea "Näen, et mingil põhjusel on tekkinud viivitus Teie tellimuse välja saatmisega, …" at bounding box center [252, 154] width 235 height 16
type textarea "Näen, et mingil põhjusel on tekkinud viivitus Teie tellimuse välja saatmisega, …"
click at [353, 172] on div "Muuda" at bounding box center [356, 169] width 27 height 9
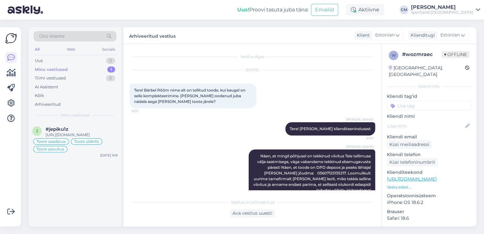
click at [424, 101] on input at bounding box center [429, 105] width 84 height 9
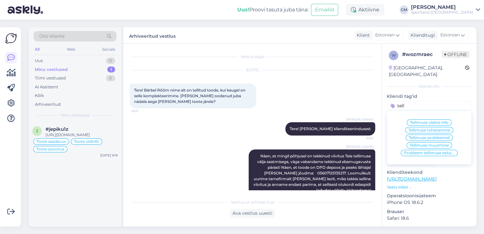
type input "tell"
click at [441, 119] on div "Tellimuse üldine info" at bounding box center [429, 122] width 45 height 6
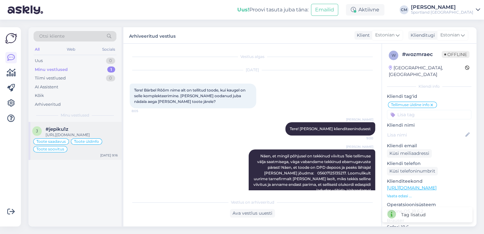
click at [79, 130] on div "#jepiku1z" at bounding box center [82, 129] width 72 height 6
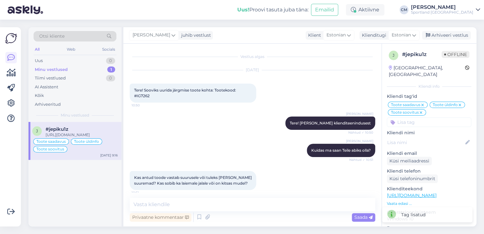
scroll to position [1561, 0]
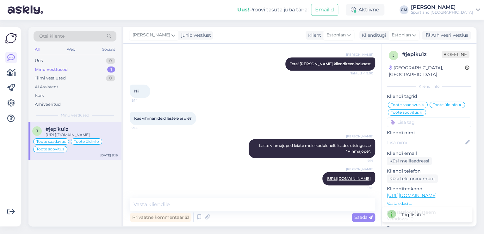
click at [460, 27] on div "[PERSON_NAME] juhib vestlust Klient [DEMOGRAPHIC_DATA] Klienditugi [DEMOGRAPHIC…" at bounding box center [299, 35] width 353 height 16
click at [446, 38] on div "Arhiveeri vestlus" at bounding box center [446, 35] width 49 height 9
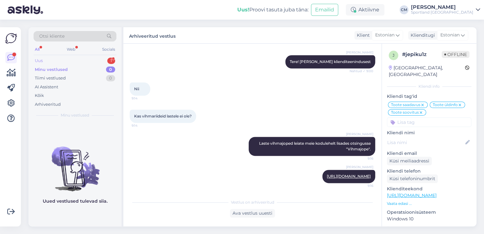
click at [112, 61] on div "1" at bounding box center [111, 61] width 8 height 6
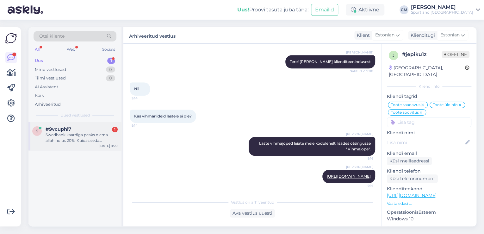
click at [83, 142] on div "Swedbank kaardiga peaks olema allahindlus 20%. Kuidas seda rakendada e-poes?" at bounding box center [82, 137] width 72 height 11
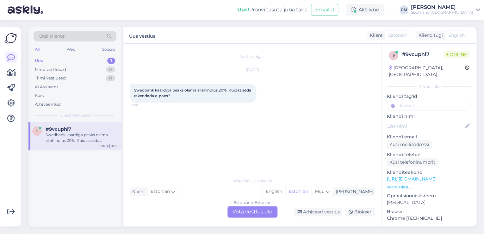
click at [266, 212] on div "Estonian to Estonian Võta vestlus üle" at bounding box center [253, 211] width 50 height 11
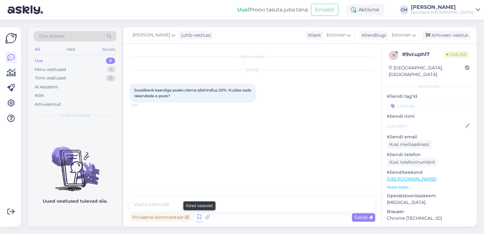
click at [199, 221] on icon at bounding box center [200, 216] width 8 height 9
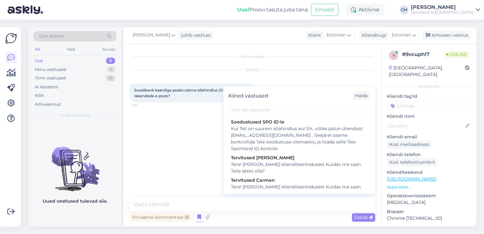
click at [276, 191] on div "Kiired vastused [PERSON_NAME] SPO ID-le Kui Teil on suurem allahindlus kui 5%, …" at bounding box center [299, 140] width 152 height 108
click at [277, 191] on div "Soodustused SPO ID-le Kui Teil on suurem allahindlus kui 5%, võtke palun ühendu…" at bounding box center [299, 154] width 152 height 74
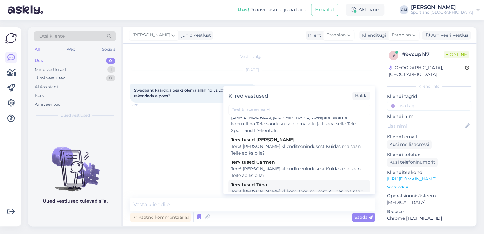
click at [263, 190] on div "Tere! [PERSON_NAME] klikenditeenindusest Kuidas ma saan Teile abiks olla?" at bounding box center [299, 194] width 137 height 13
type textarea "Tere! [PERSON_NAME] klikenditeenindusest Kuidas ma saan Teile abiks olla?"
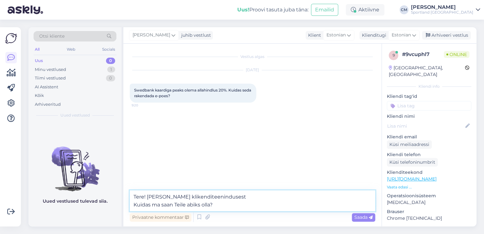
drag, startPoint x: 220, startPoint y: 204, endPoint x: 127, endPoint y: 196, distance: 93.7
click at [127, 196] on div "Vestlus algas [DATE] Swedbank kaardiga peaks olema allahindlus 20%. Kuidas seda…" at bounding box center [252, 135] width 258 height 183
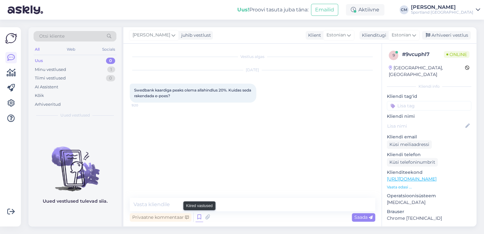
click at [199, 218] on icon at bounding box center [200, 216] width 8 height 9
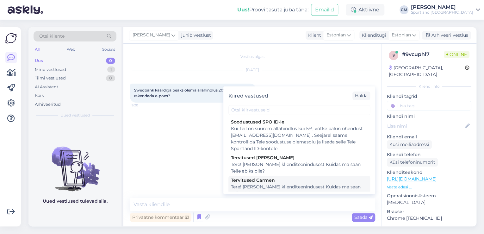
click at [272, 184] on div "Tere! [PERSON_NAME] klienditeenindusest Kuidas ma saan Teile abiks olla?" at bounding box center [299, 190] width 137 height 13
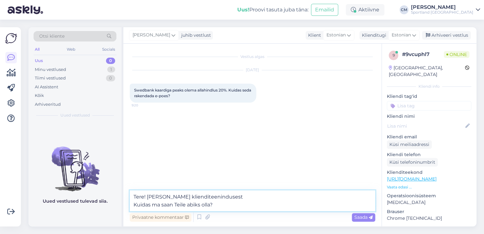
drag, startPoint x: 217, startPoint y: 203, endPoint x: 121, endPoint y: 204, distance: 95.9
click at [121, 204] on div "Otsi kliente All Web Socials Uus 0 Minu vestlused 1 Tiimi vestlused 0 AI Assist…" at bounding box center [252, 126] width 448 height 199
type textarea "Tere! [PERSON_NAME] klienditeenindusest"
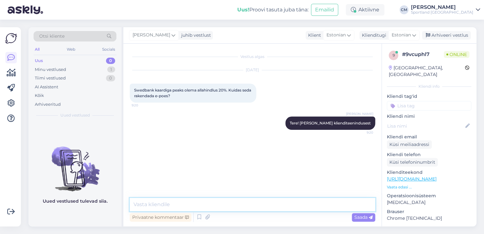
click at [173, 207] on textarea at bounding box center [253, 204] width 246 height 13
type textarea "Teil peaks olema sel juhul sooduskood."
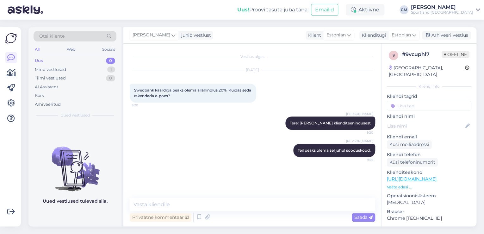
click at [428, 94] on div "Kliendi tag'id Võidu lunastamine Vaba aeg Vaata saadavust - leitavus Üritused U…" at bounding box center [429, 101] width 84 height 17
click at [427, 101] on input at bounding box center [429, 105] width 84 height 9
type input "sood"
click at [423, 121] on span "Soodustused" at bounding box center [429, 123] width 25 height 4
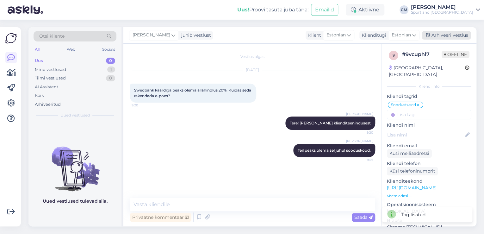
click at [449, 37] on div "Arhiveeri vestlus" at bounding box center [446, 35] width 49 height 9
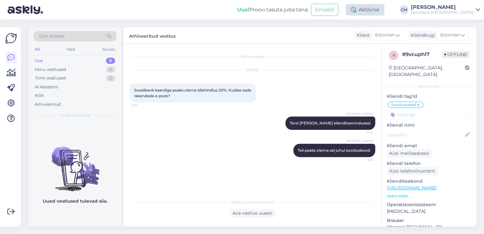
click at [379, 10] on div "Aktiivne" at bounding box center [365, 9] width 39 height 11
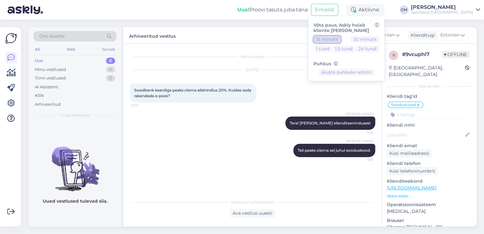
click at [341, 42] on button "15 minutit" at bounding box center [327, 39] width 27 height 7
click at [451, 7] on div "[PERSON_NAME]" at bounding box center [442, 7] width 62 height 5
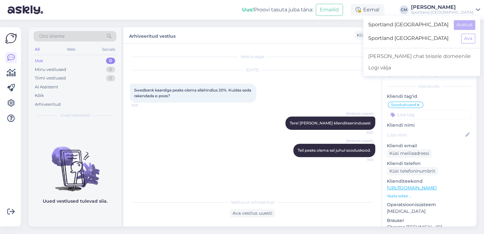
click at [470, 45] on div "Sportland [GEOGRAPHIC_DATA] Ava" at bounding box center [421, 39] width 117 height 14
click at [467, 40] on button "Ava" at bounding box center [468, 39] width 14 height 10
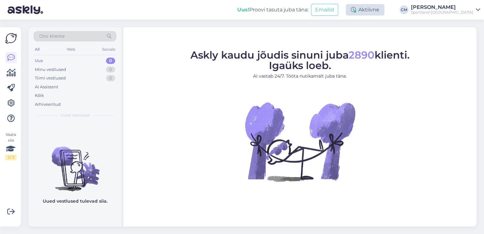
click at [385, 8] on div "Aktiivne" at bounding box center [365, 9] width 39 height 11
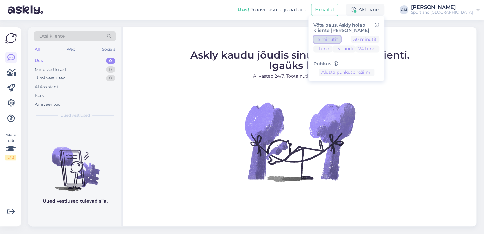
click at [341, 38] on button "15 minutit" at bounding box center [327, 39] width 27 height 7
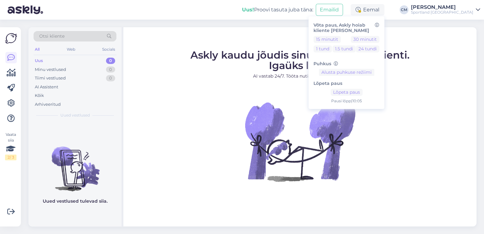
click at [185, 78] on figure "Askly kaudu jõudis sinuni juba 2890 klienti. Igaüks loeb. AI vastab 24/7. Tööta…" at bounding box center [300, 124] width 342 height 148
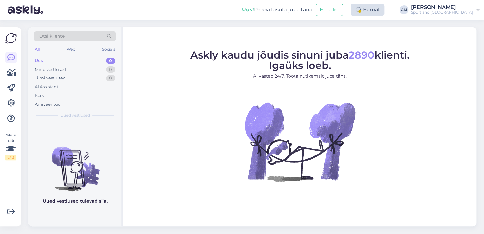
click at [385, 14] on div "Eemal" at bounding box center [368, 9] width 34 height 11
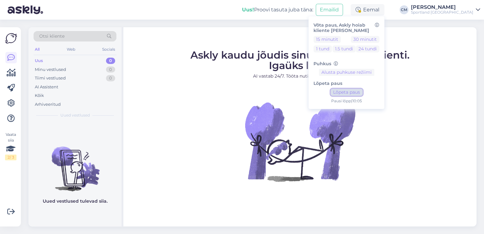
click at [352, 94] on button "Lõpeta paus" at bounding box center [347, 92] width 32 height 7
click at [443, 16] on div "Uus! Proovi tasuta [PERSON_NAME]: Emailid Aktiivne Võta paus, Askly hoiab klien…" at bounding box center [242, 10] width 484 height 20
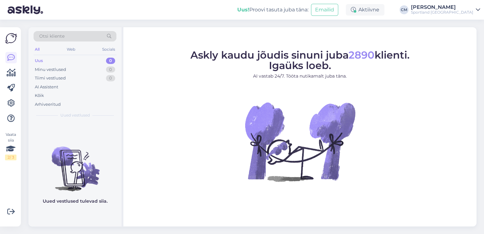
click at [451, 16] on div "Uus! Proovi tasuta [PERSON_NAME]: Emailid Aktiivne Võta paus, Askly hoiab klien…" at bounding box center [242, 10] width 484 height 20
click at [449, 16] on div "Uus! Proovi tasuta [PERSON_NAME]: Emailid Aktiivne Võta paus, Askly hoiab klien…" at bounding box center [242, 10] width 484 height 20
click at [447, 13] on div "Sportland [GEOGRAPHIC_DATA]" at bounding box center [442, 12] width 62 height 5
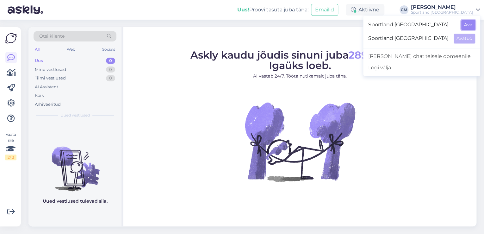
click at [467, 24] on button "Ava" at bounding box center [468, 25] width 14 height 10
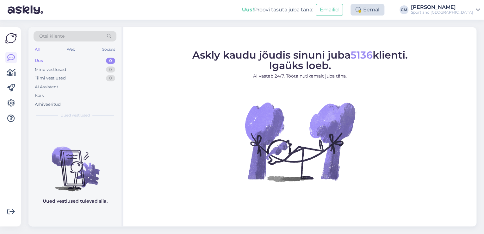
click at [385, 8] on div "Eemal" at bounding box center [368, 9] width 34 height 11
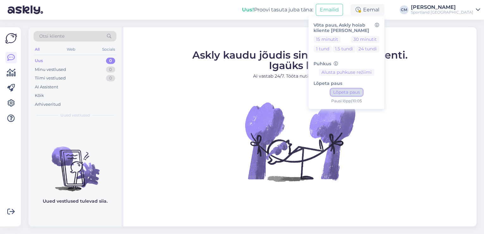
click at [363, 94] on button "Lõpeta paus" at bounding box center [347, 92] width 32 height 7
click at [181, 79] on figure "Askly kaudu jõudis sinuni juba 5136 klienti. Igaüks loeb. AI vastab 24/7. Tööta…" at bounding box center [300, 124] width 342 height 148
